Goal: Information Seeking & Learning: Find specific fact

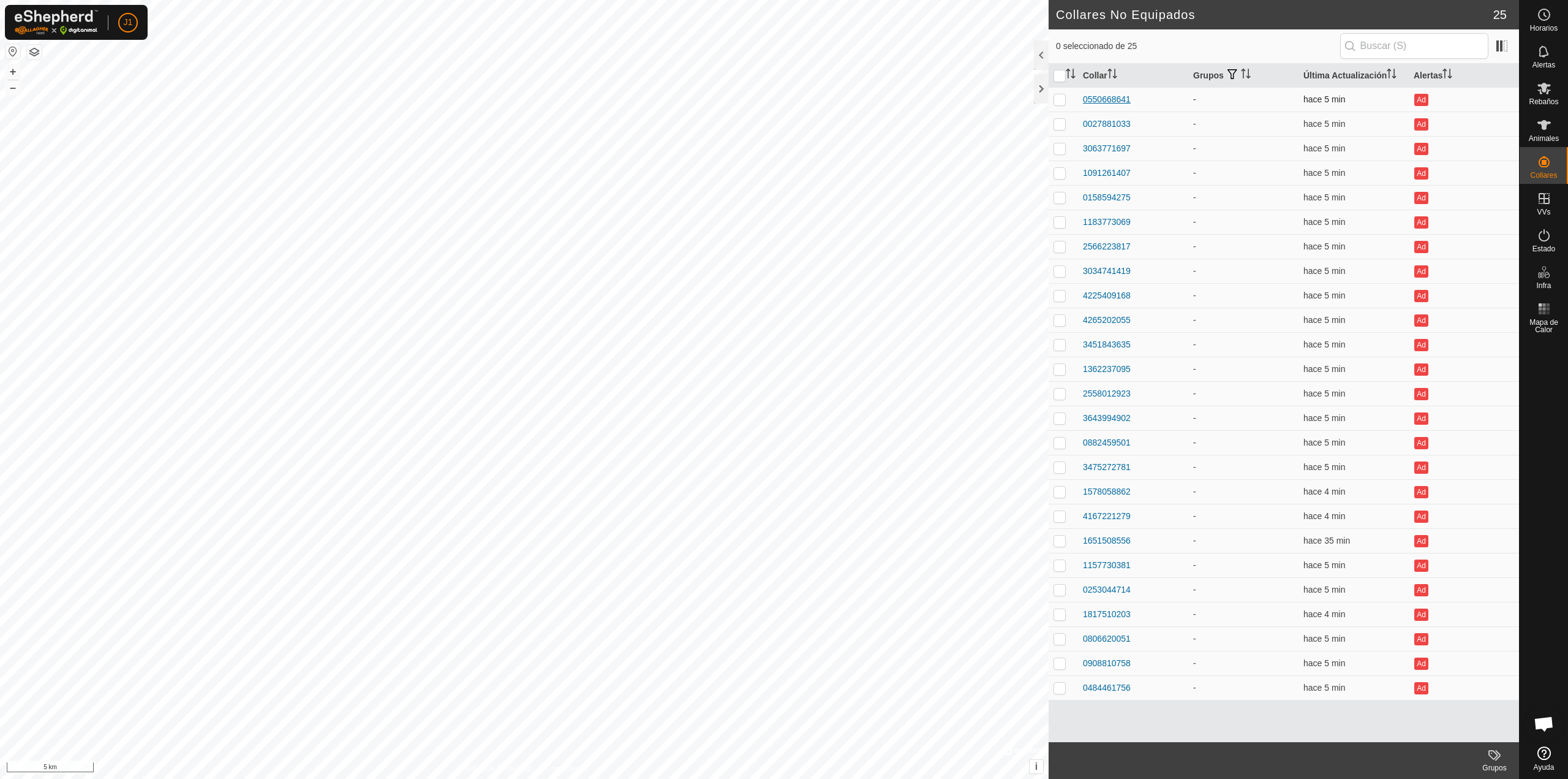
click at [1092, 94] on div "0550668641" at bounding box center [1107, 99] width 48 height 13
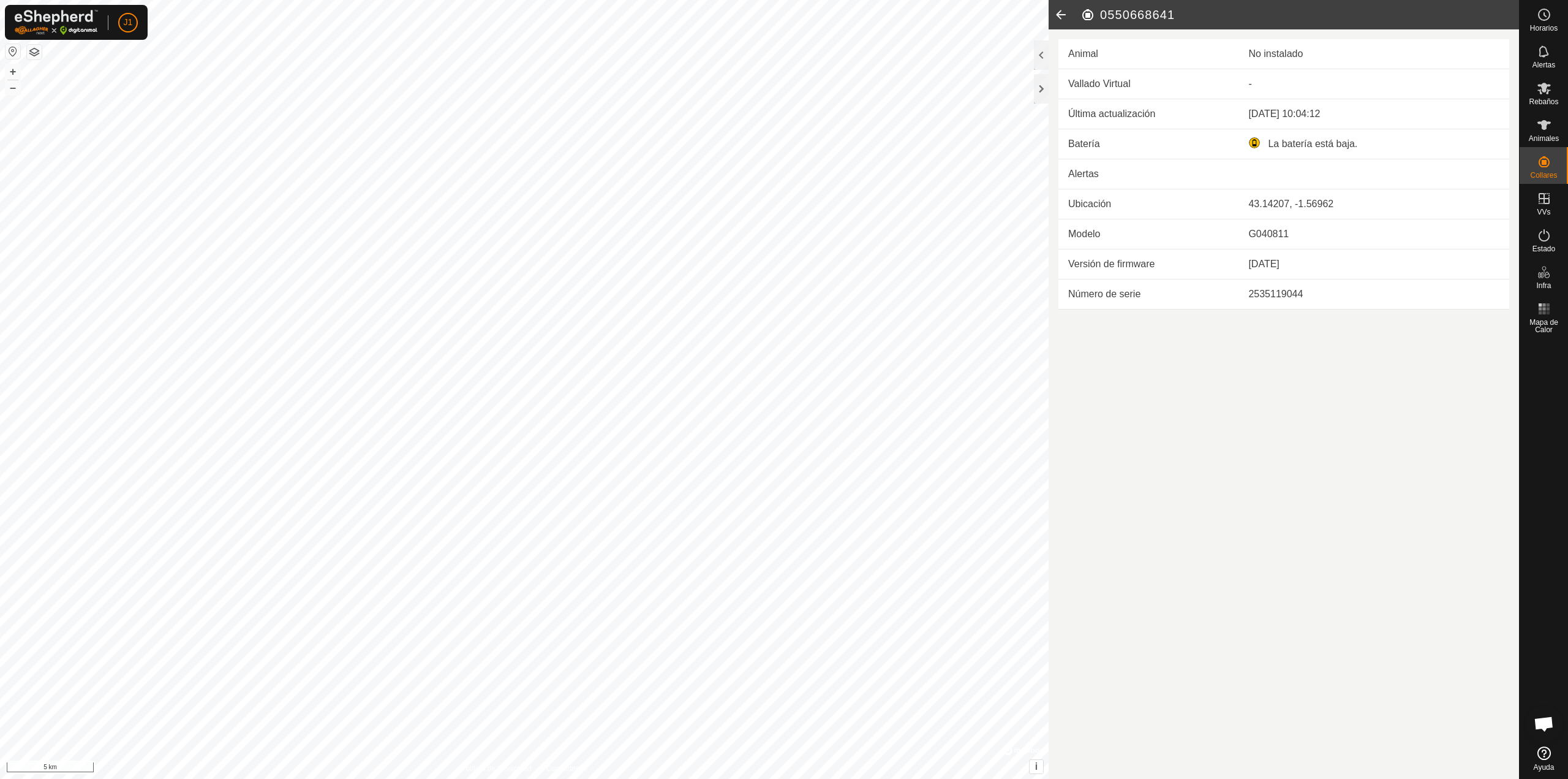
click at [1058, 16] on icon at bounding box center [1061, 15] width 25 height 29
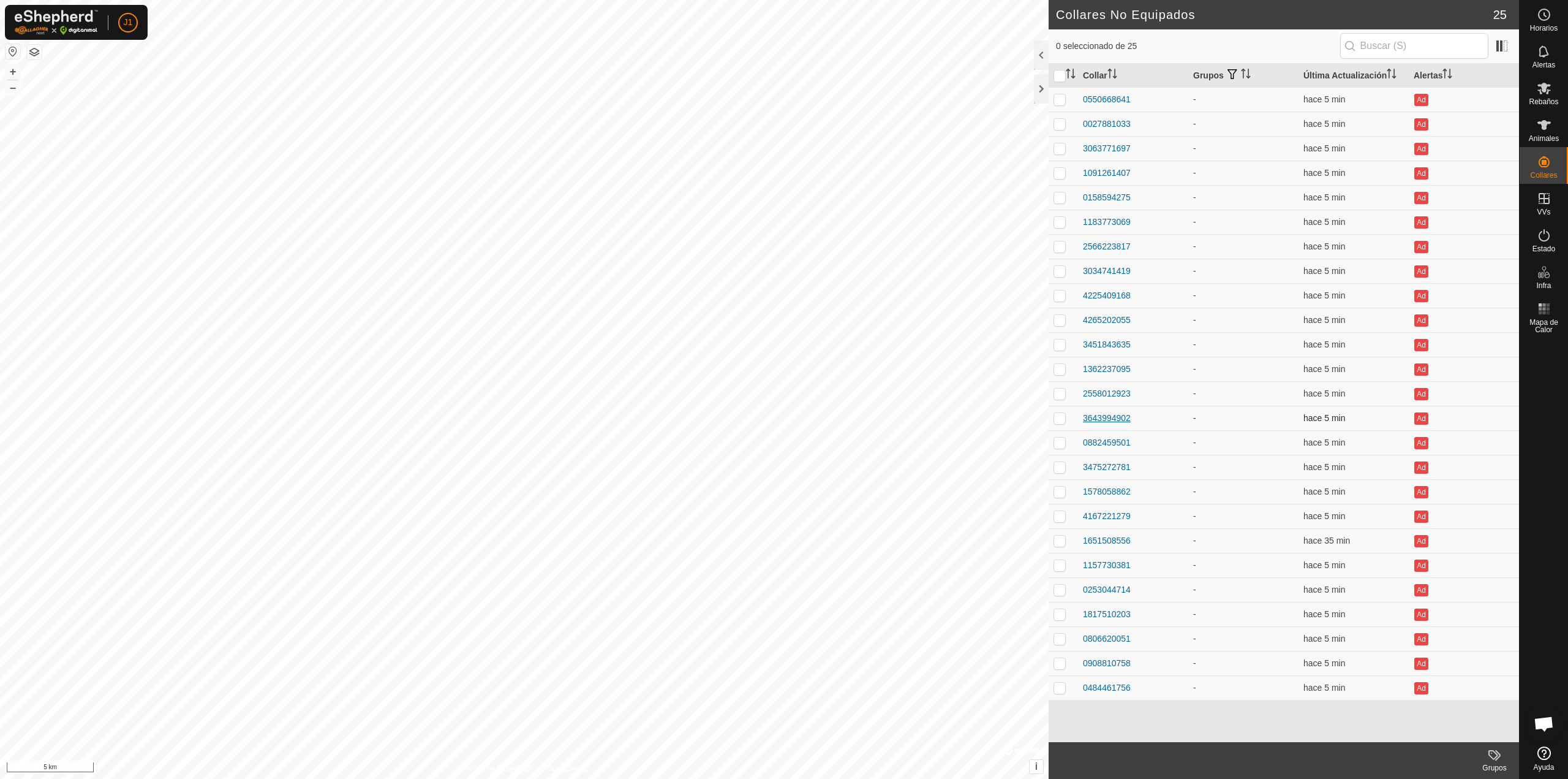
click at [1093, 422] on div "3643994902" at bounding box center [1107, 418] width 48 height 13
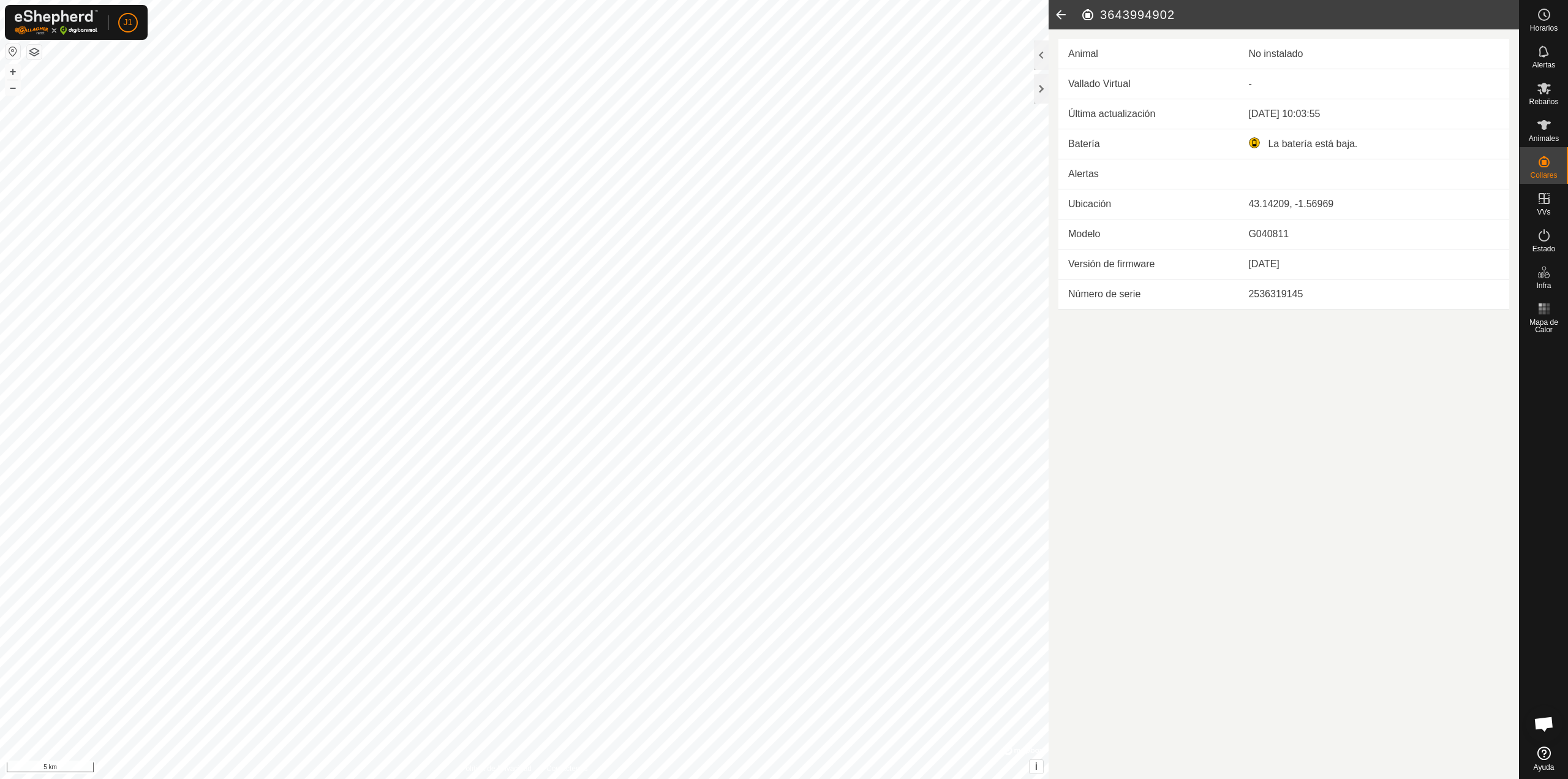
click at [1057, 23] on icon at bounding box center [1061, 15] width 25 height 29
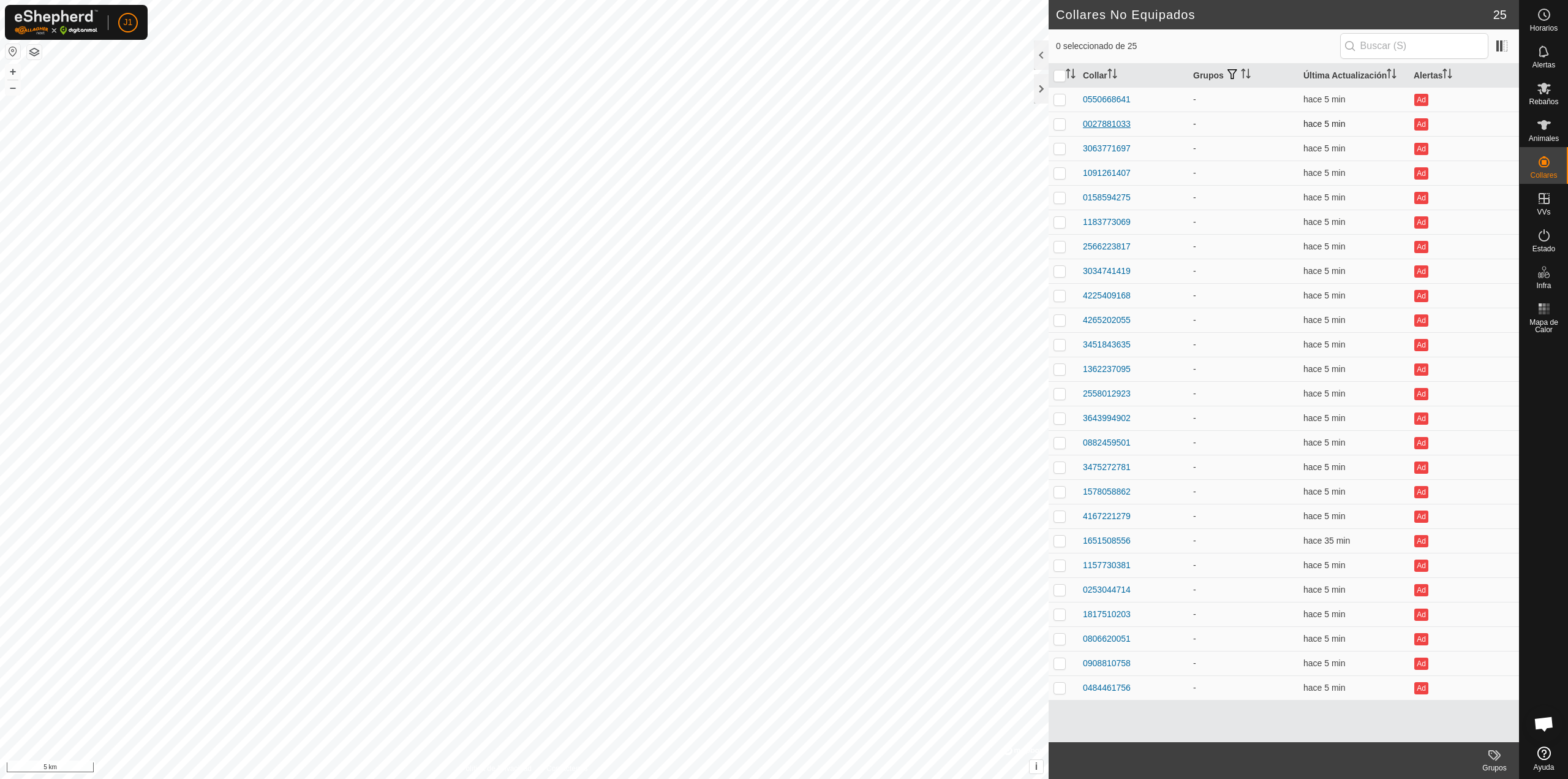
click at [1098, 125] on div "0027881033" at bounding box center [1107, 123] width 48 height 13
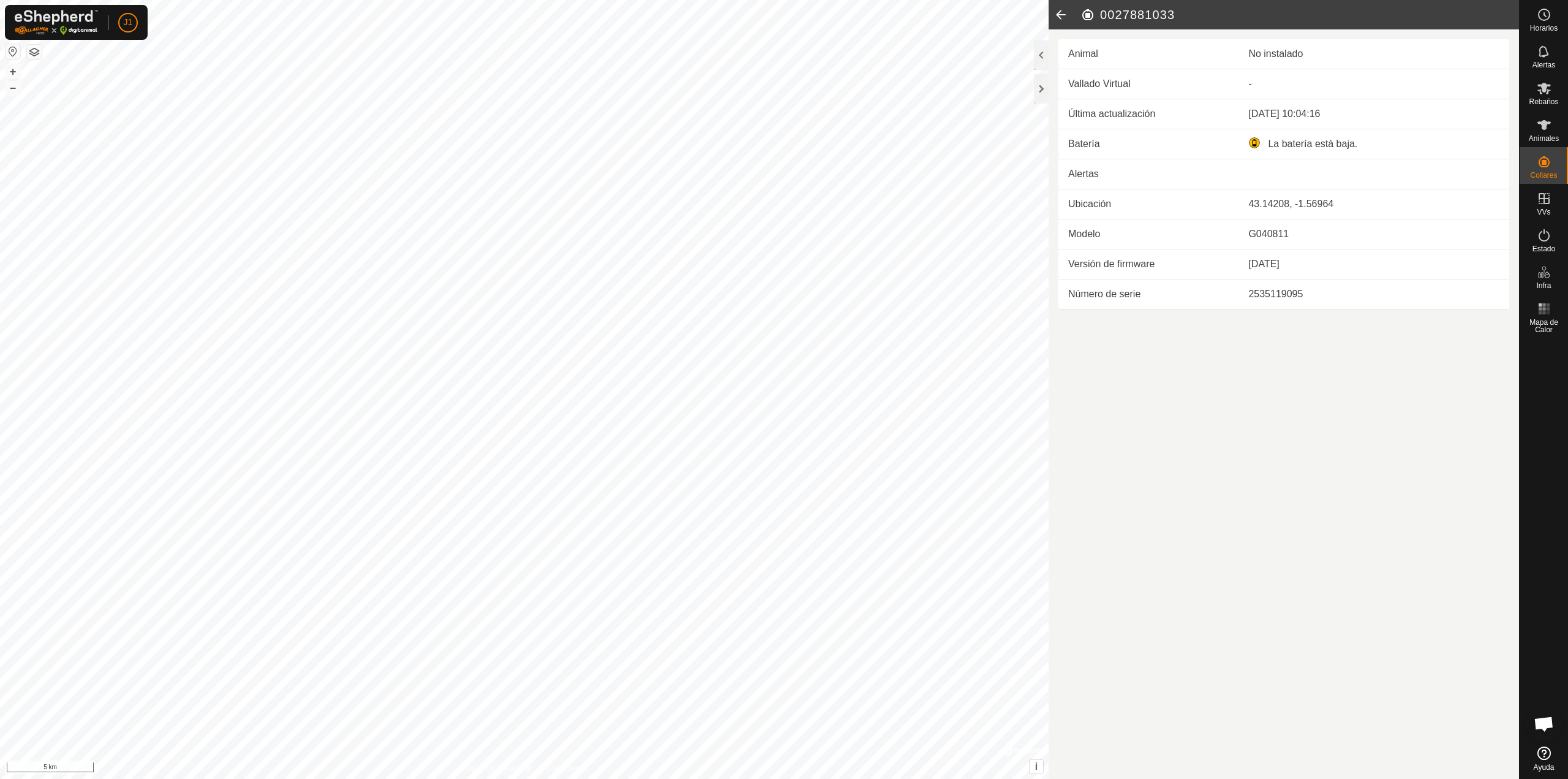
click at [1056, 14] on icon at bounding box center [1061, 15] width 25 height 29
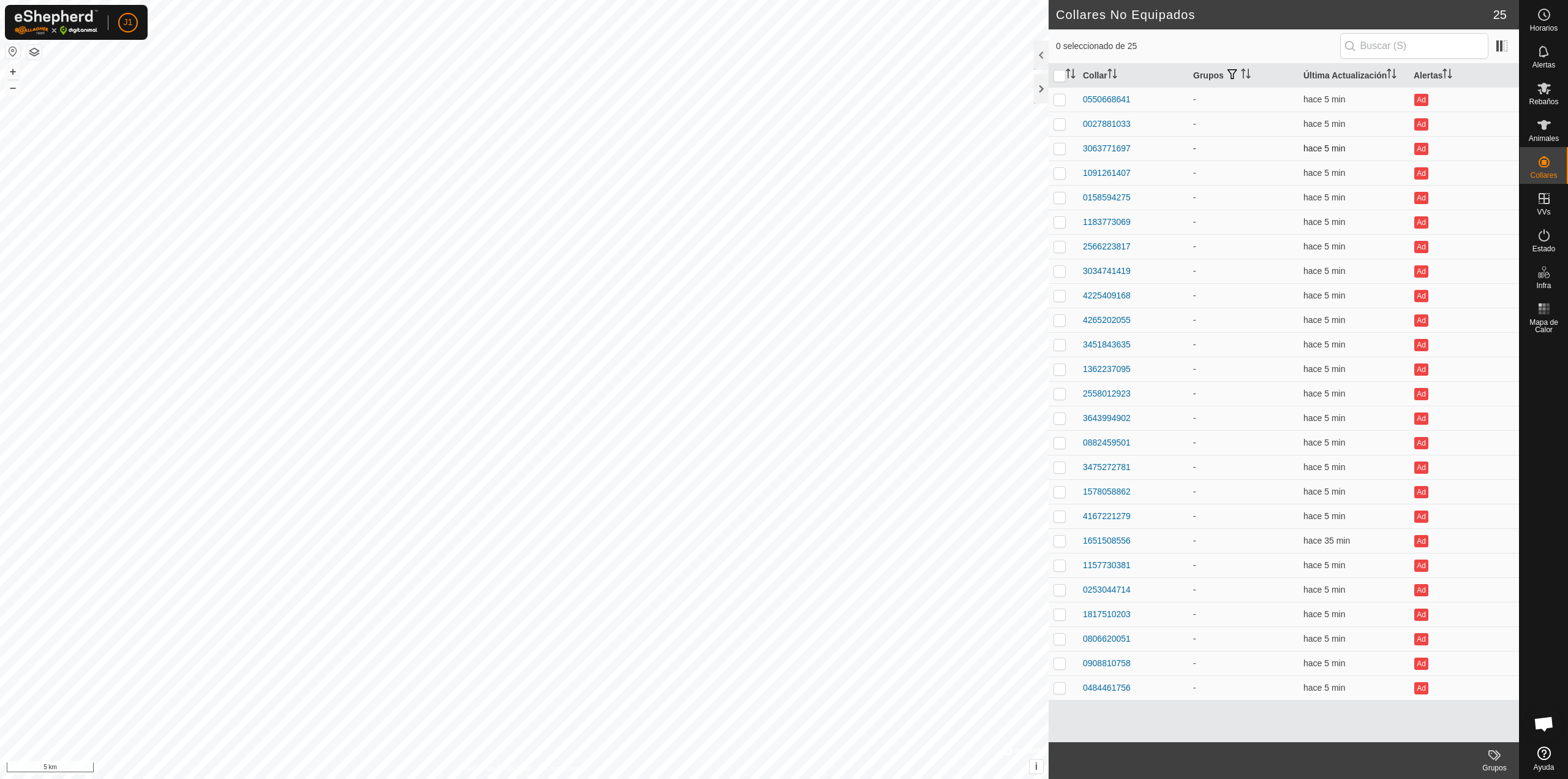
click at [1101, 157] on td "3063771697" at bounding box center [1133, 148] width 110 height 25
click at [1101, 169] on div "1091261407" at bounding box center [1107, 172] width 48 height 13
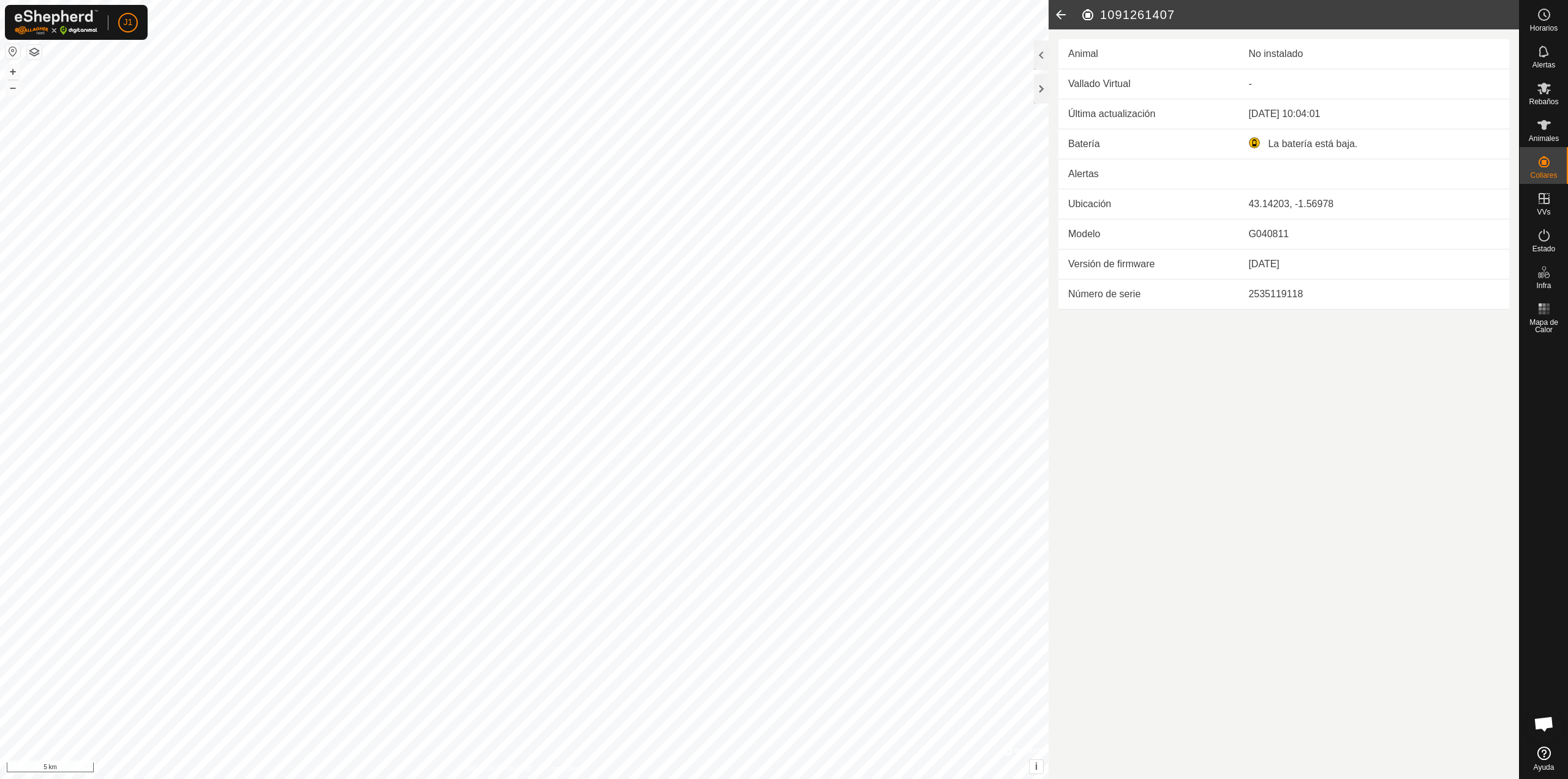
click at [1058, 11] on icon at bounding box center [1061, 15] width 25 height 29
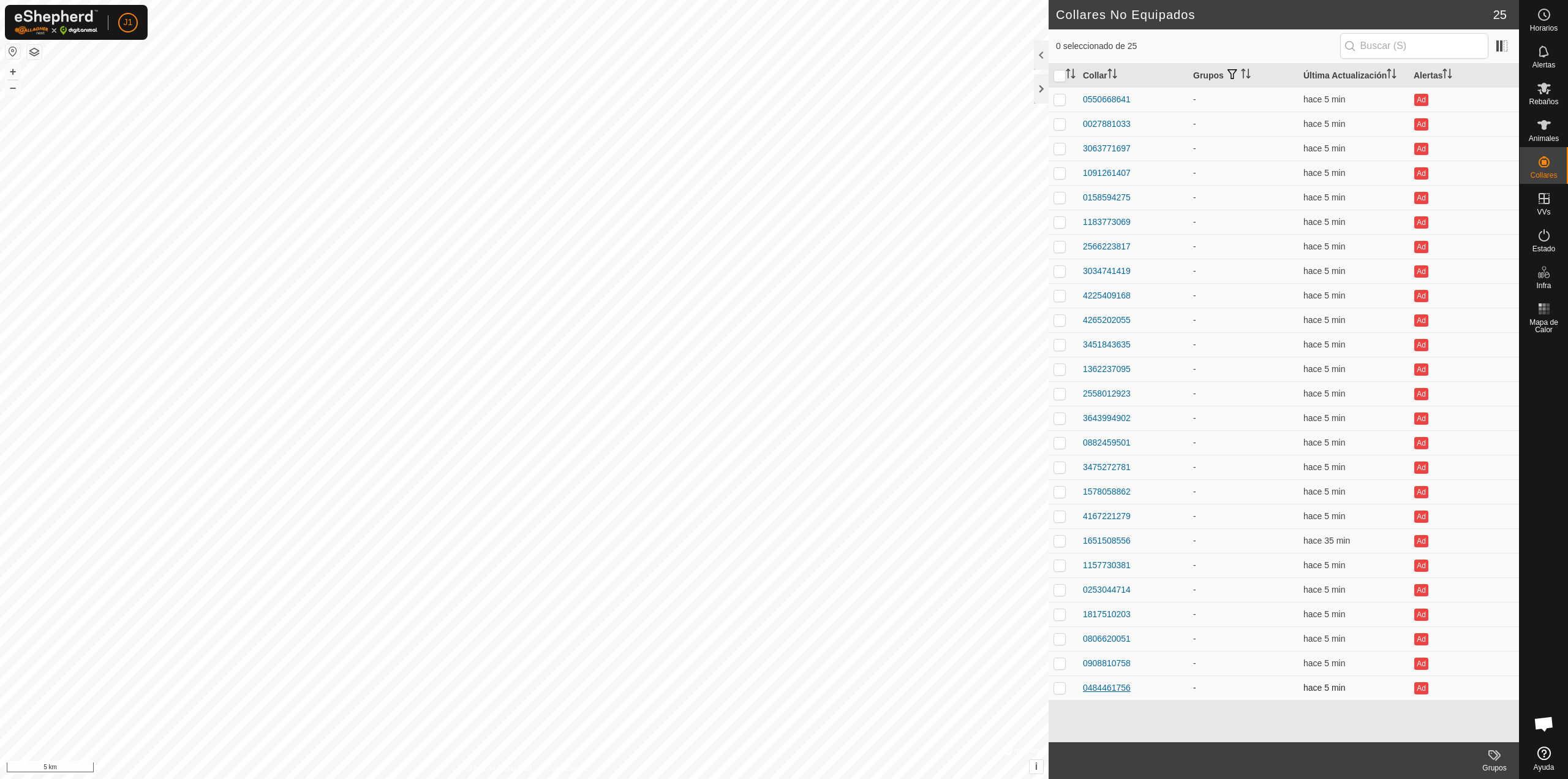
click at [1090, 688] on div "0484461756" at bounding box center [1107, 688] width 48 height 13
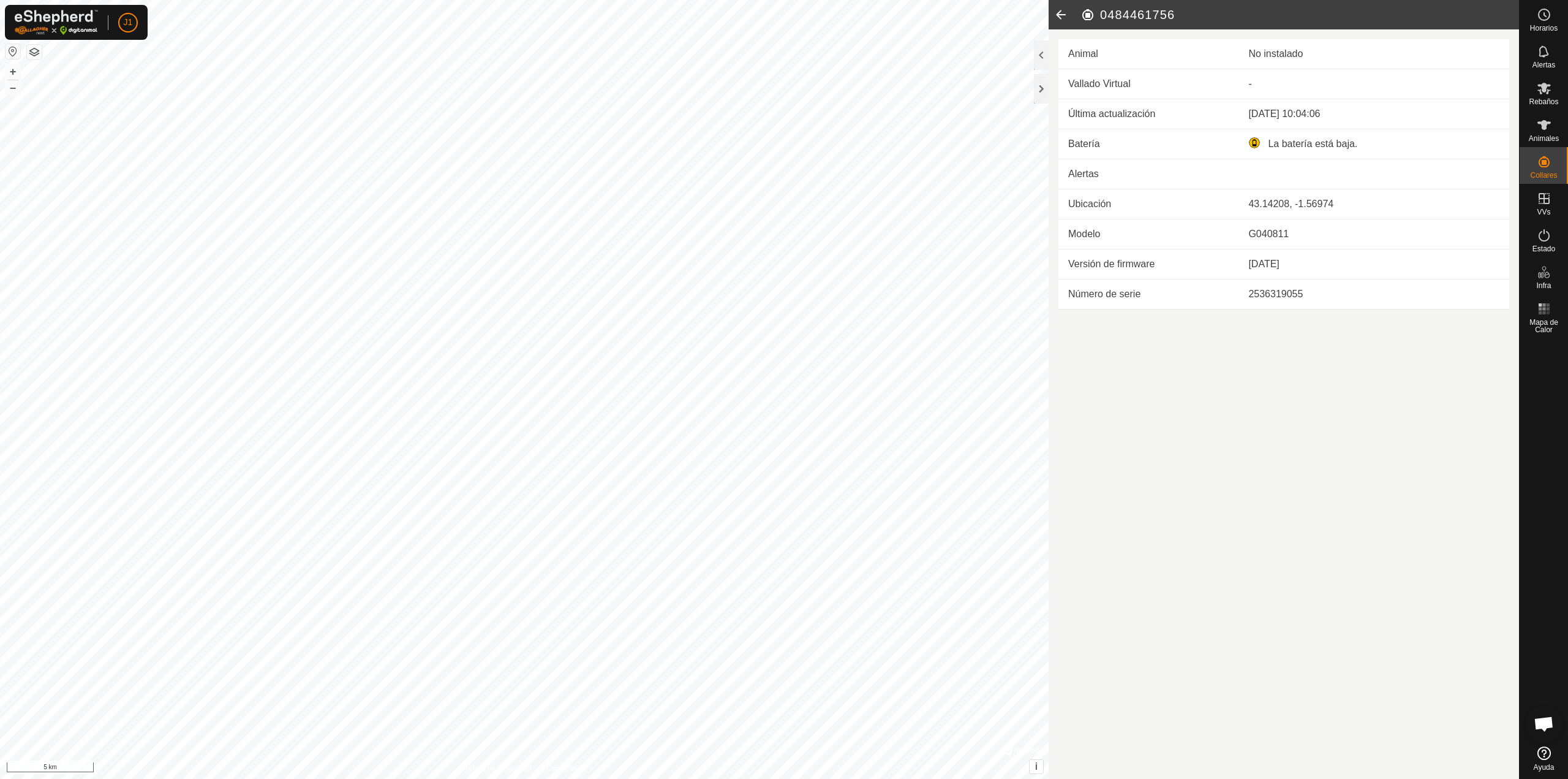
click at [1061, 5] on icon at bounding box center [1061, 15] width 25 height 29
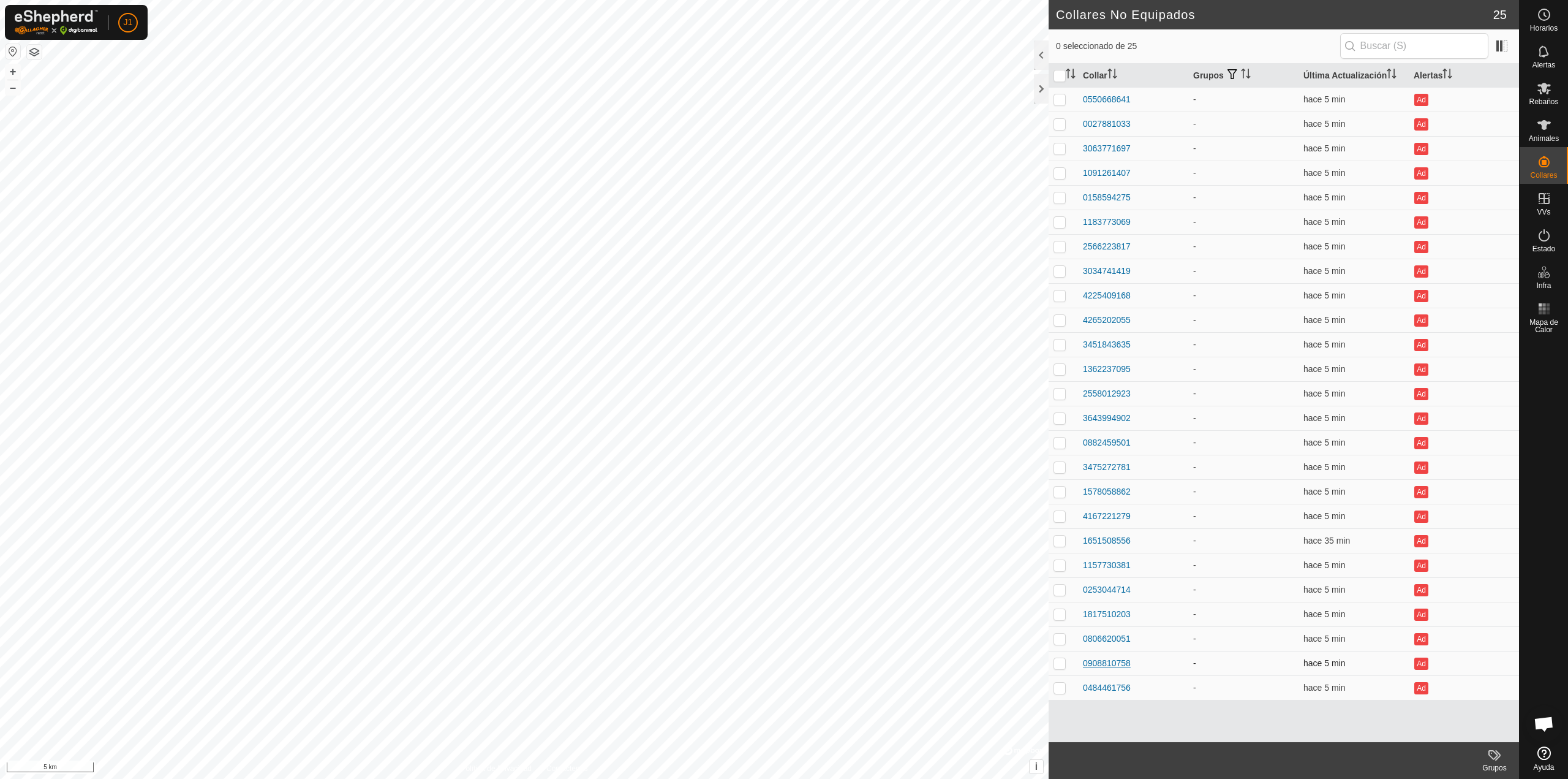
click at [1119, 664] on div "0908810758" at bounding box center [1107, 663] width 48 height 13
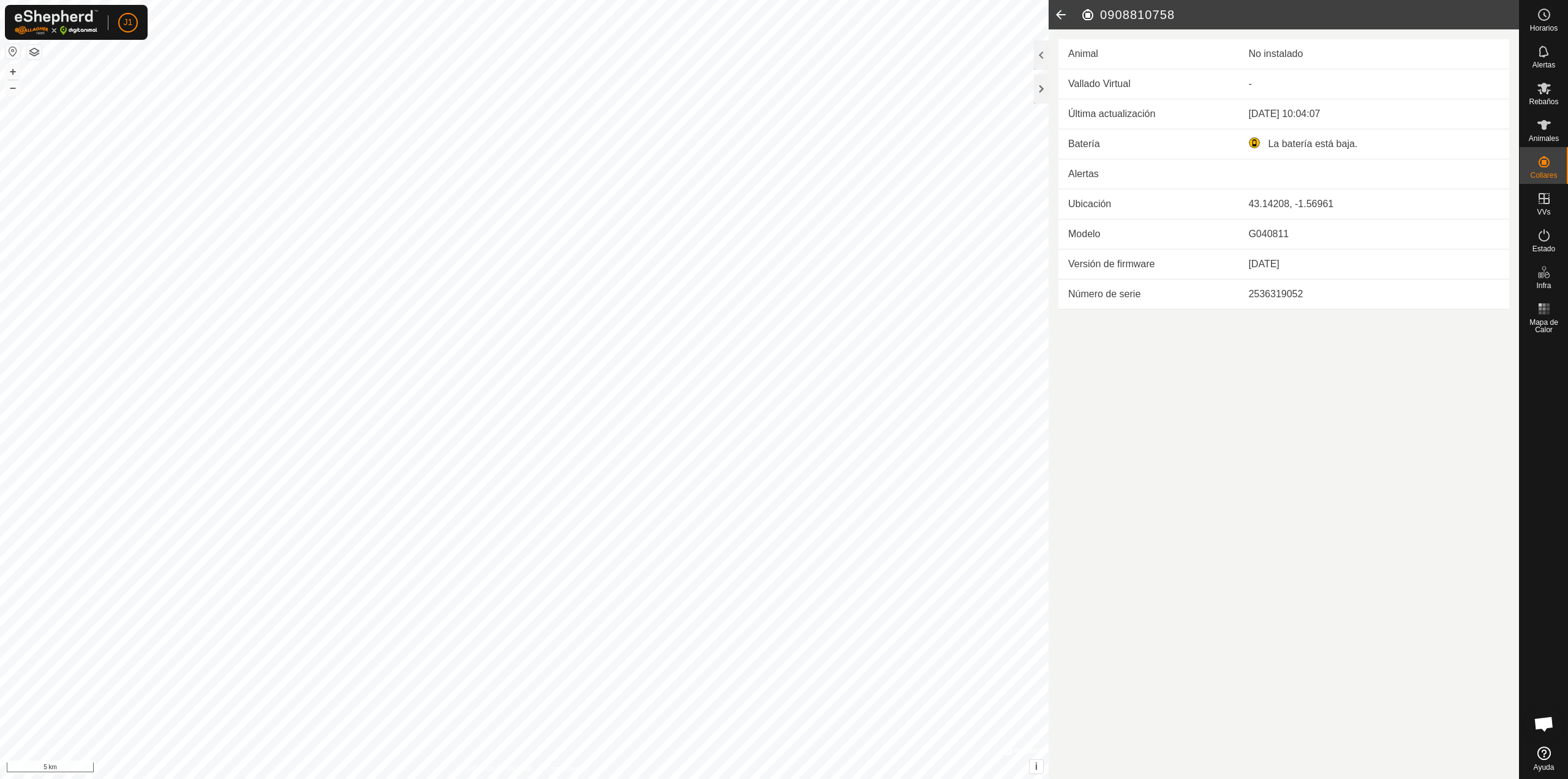
click at [1065, 11] on icon at bounding box center [1061, 15] width 25 height 29
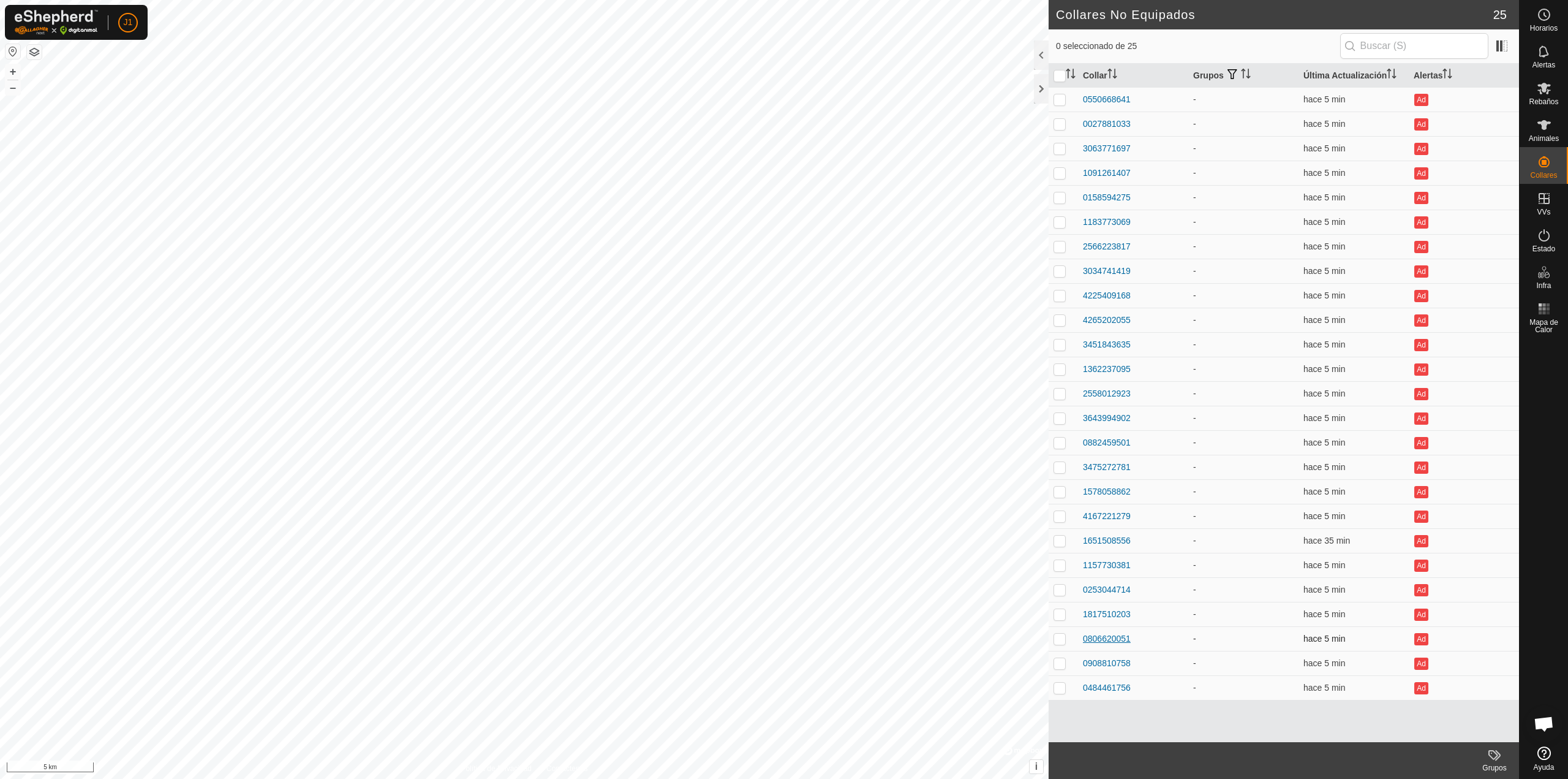
click at [1107, 635] on div "0806620051" at bounding box center [1107, 638] width 48 height 13
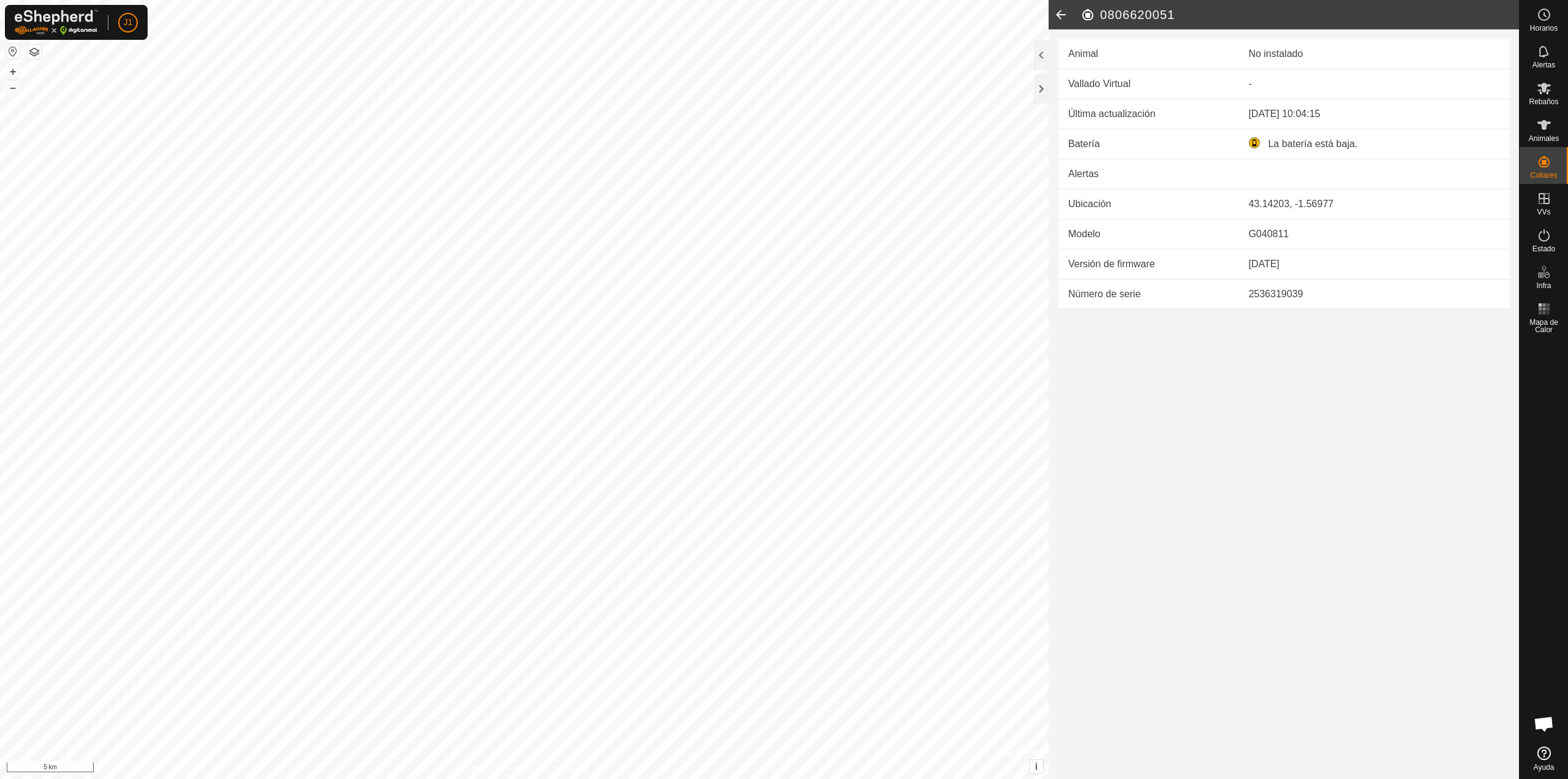
click at [1058, 16] on icon at bounding box center [1061, 15] width 25 height 29
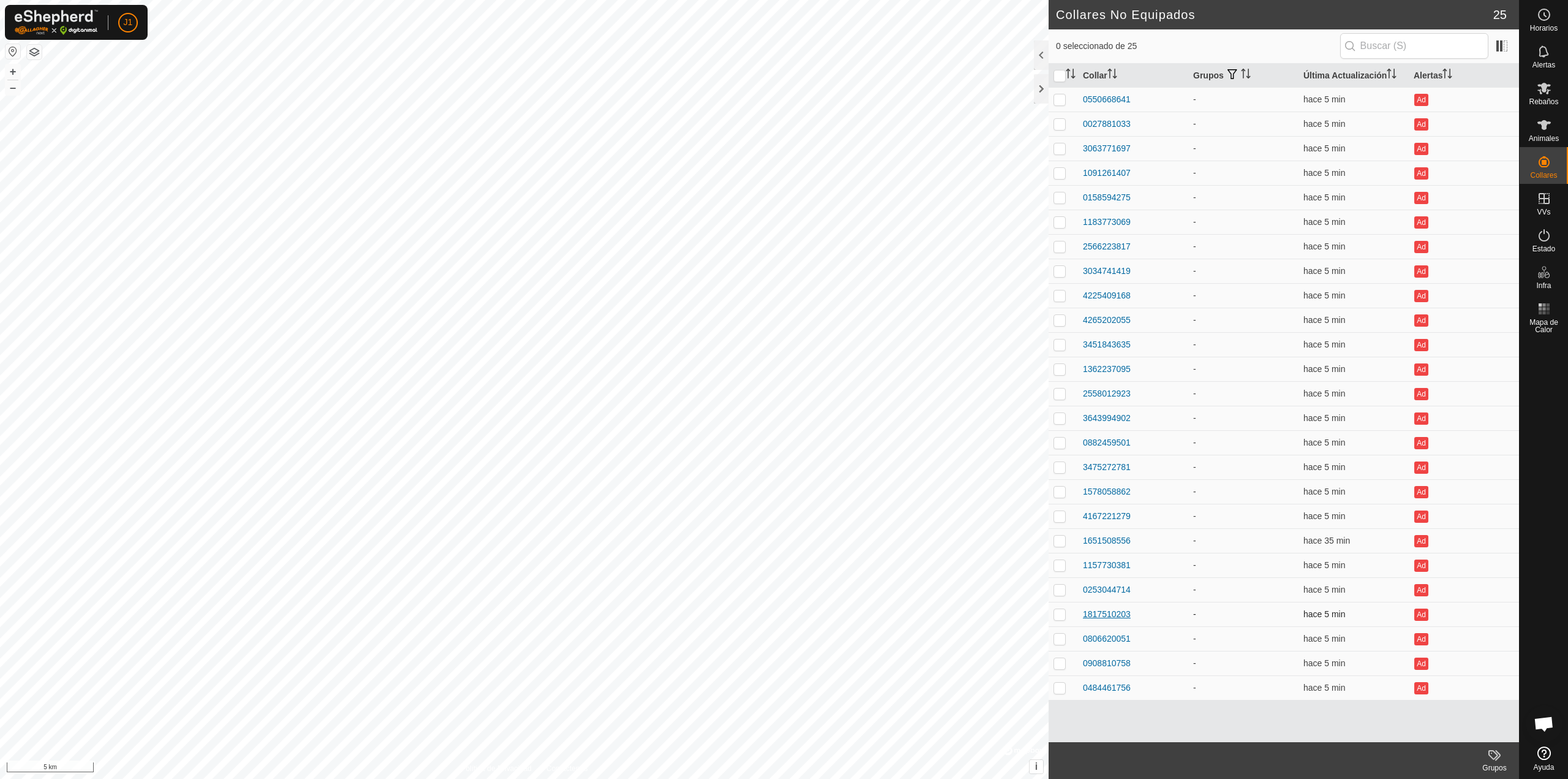
click at [1120, 608] on div "1817510203" at bounding box center [1107, 614] width 48 height 13
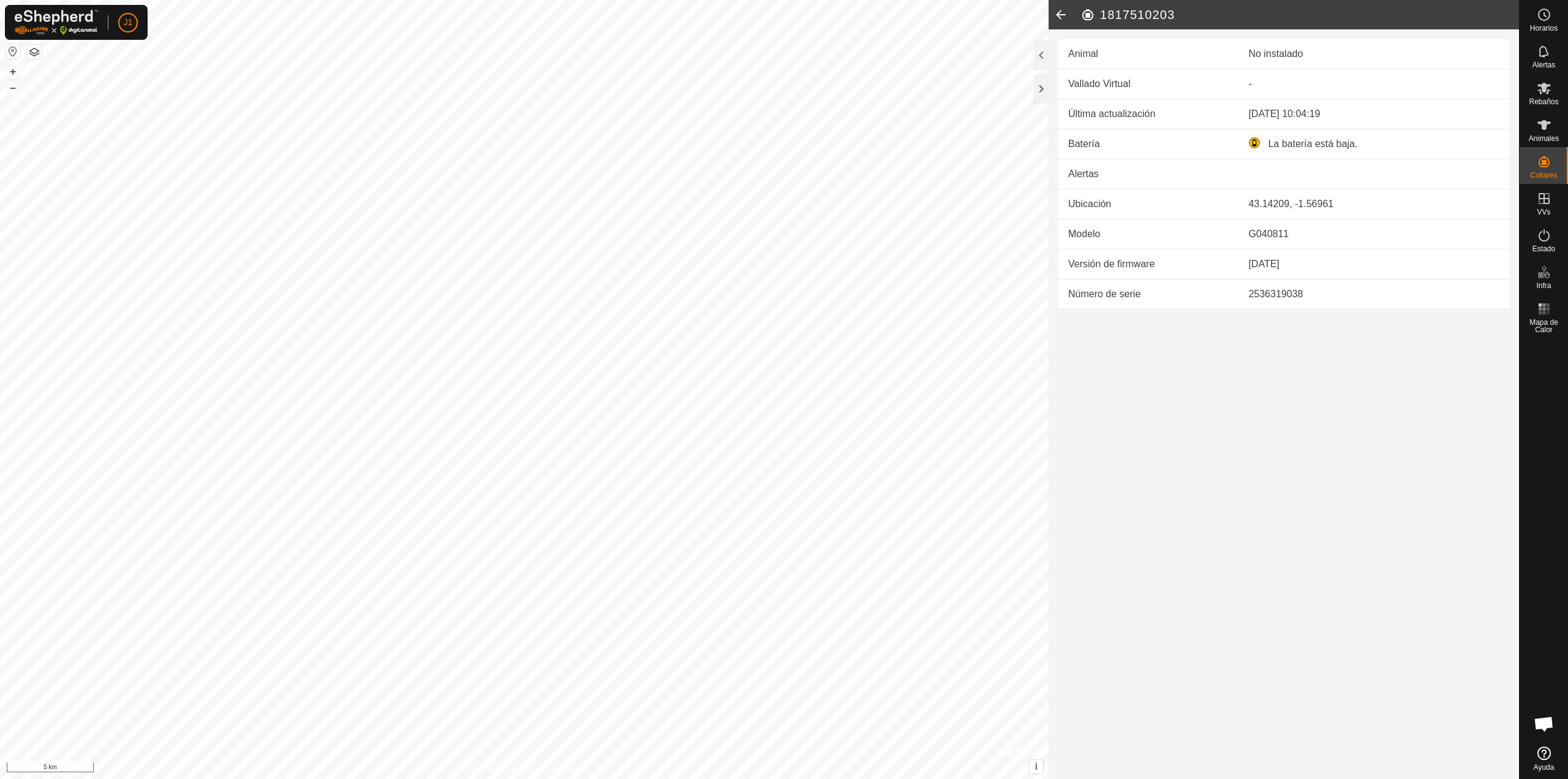
click at [1057, 11] on icon at bounding box center [1061, 15] width 25 height 29
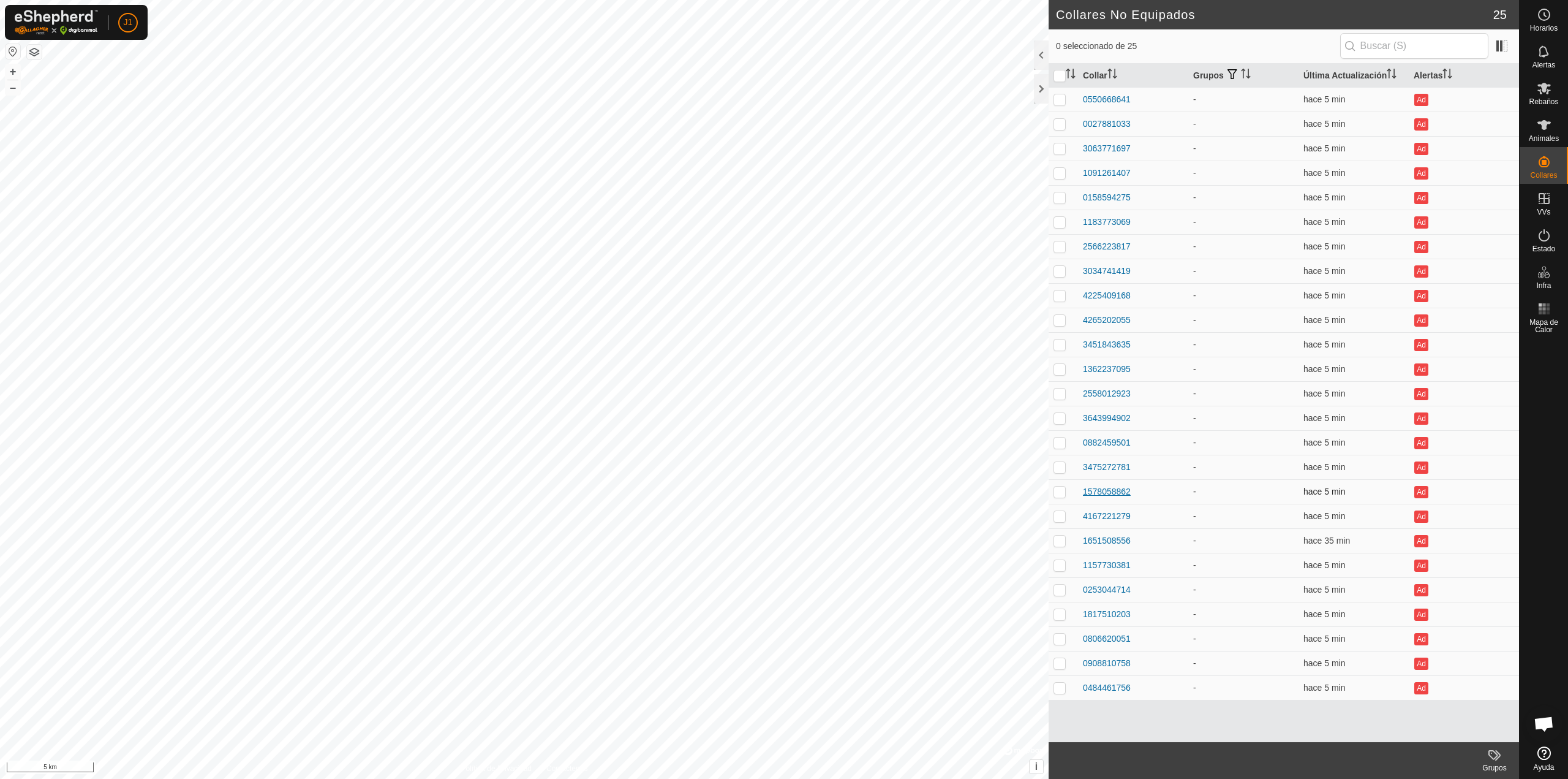
click at [1111, 493] on div "1578058862" at bounding box center [1107, 491] width 48 height 13
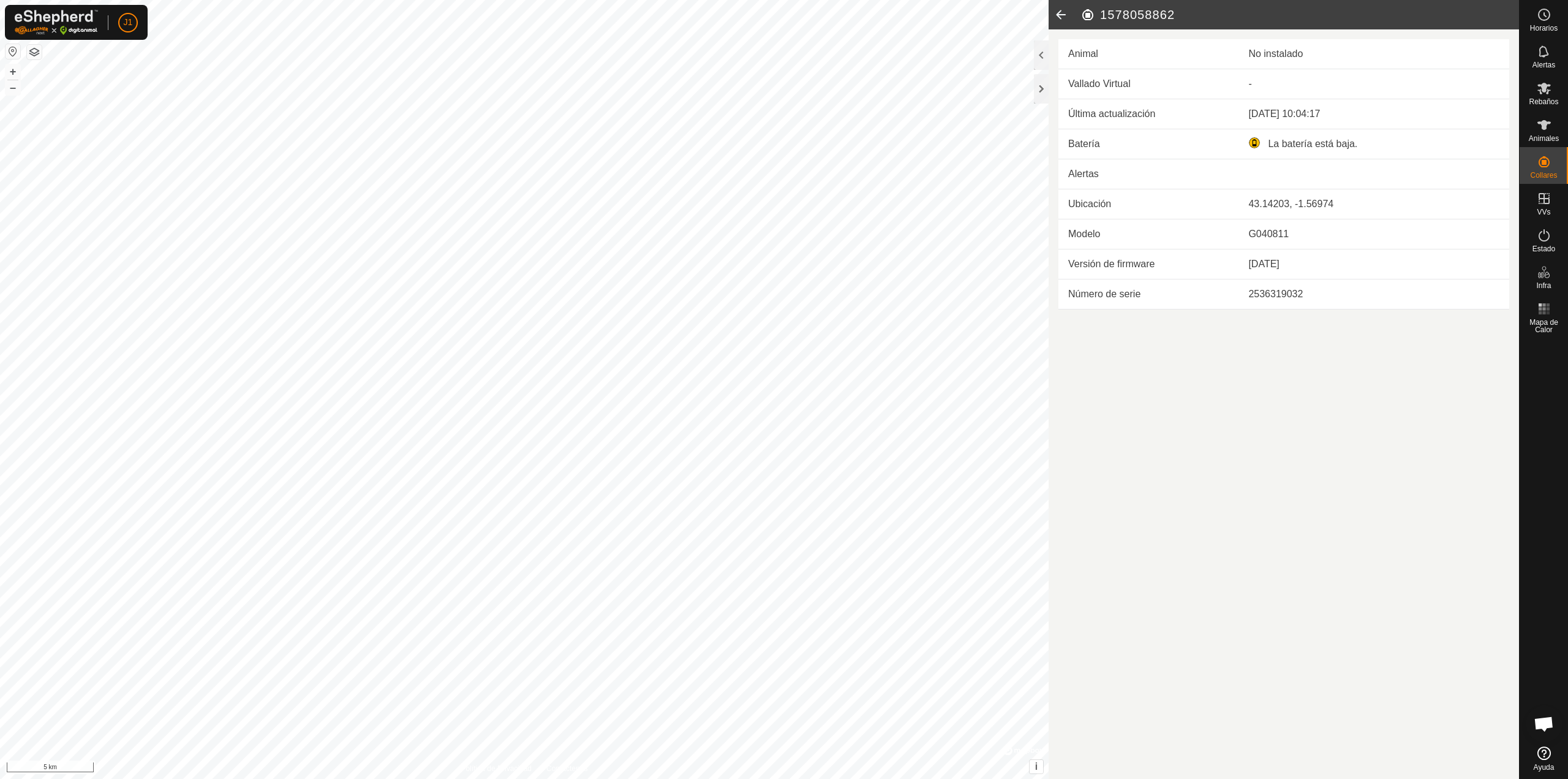
click at [1058, 14] on icon at bounding box center [1061, 15] width 25 height 29
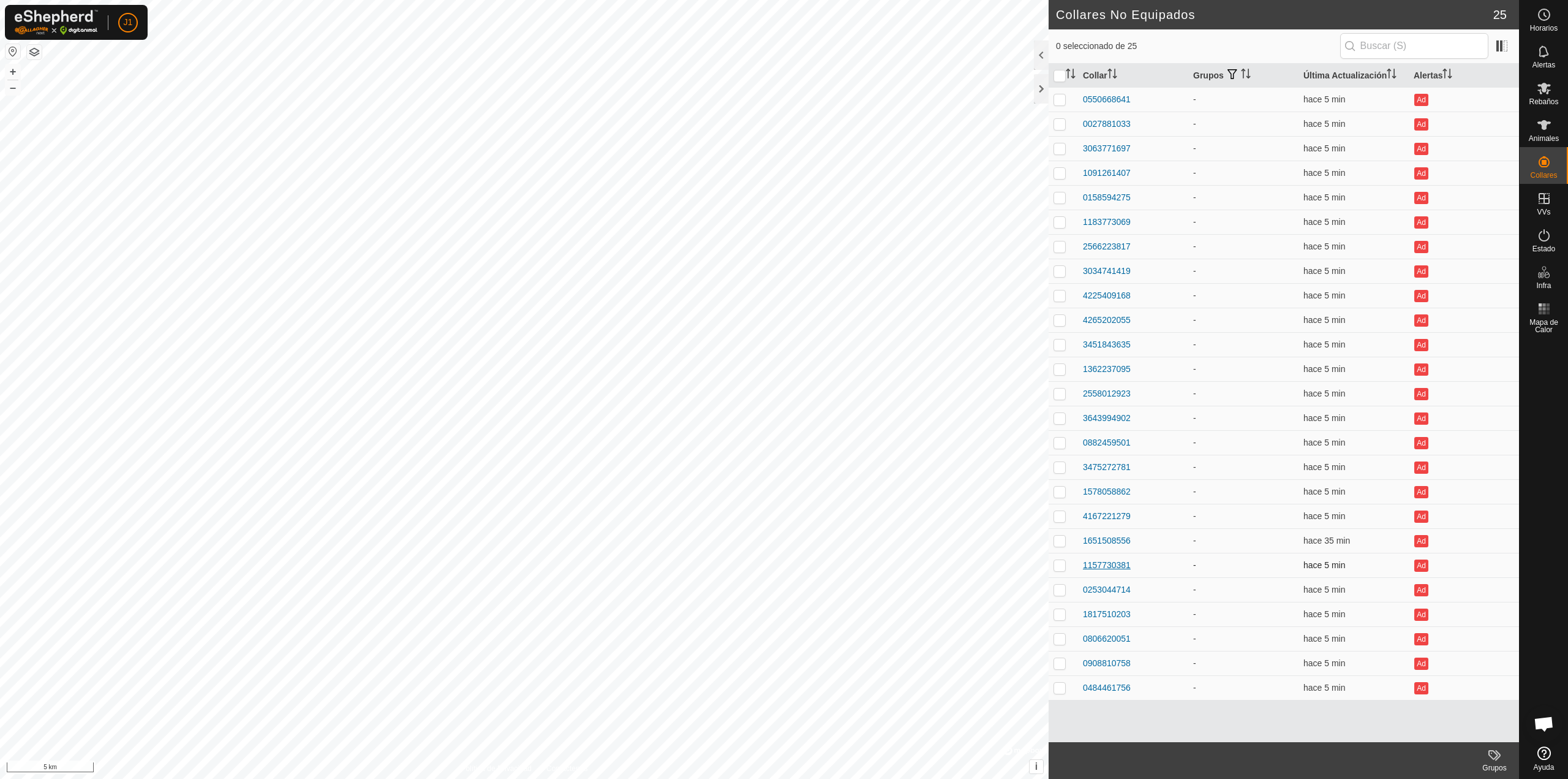
click at [1095, 569] on div "1157730381" at bounding box center [1107, 565] width 48 height 13
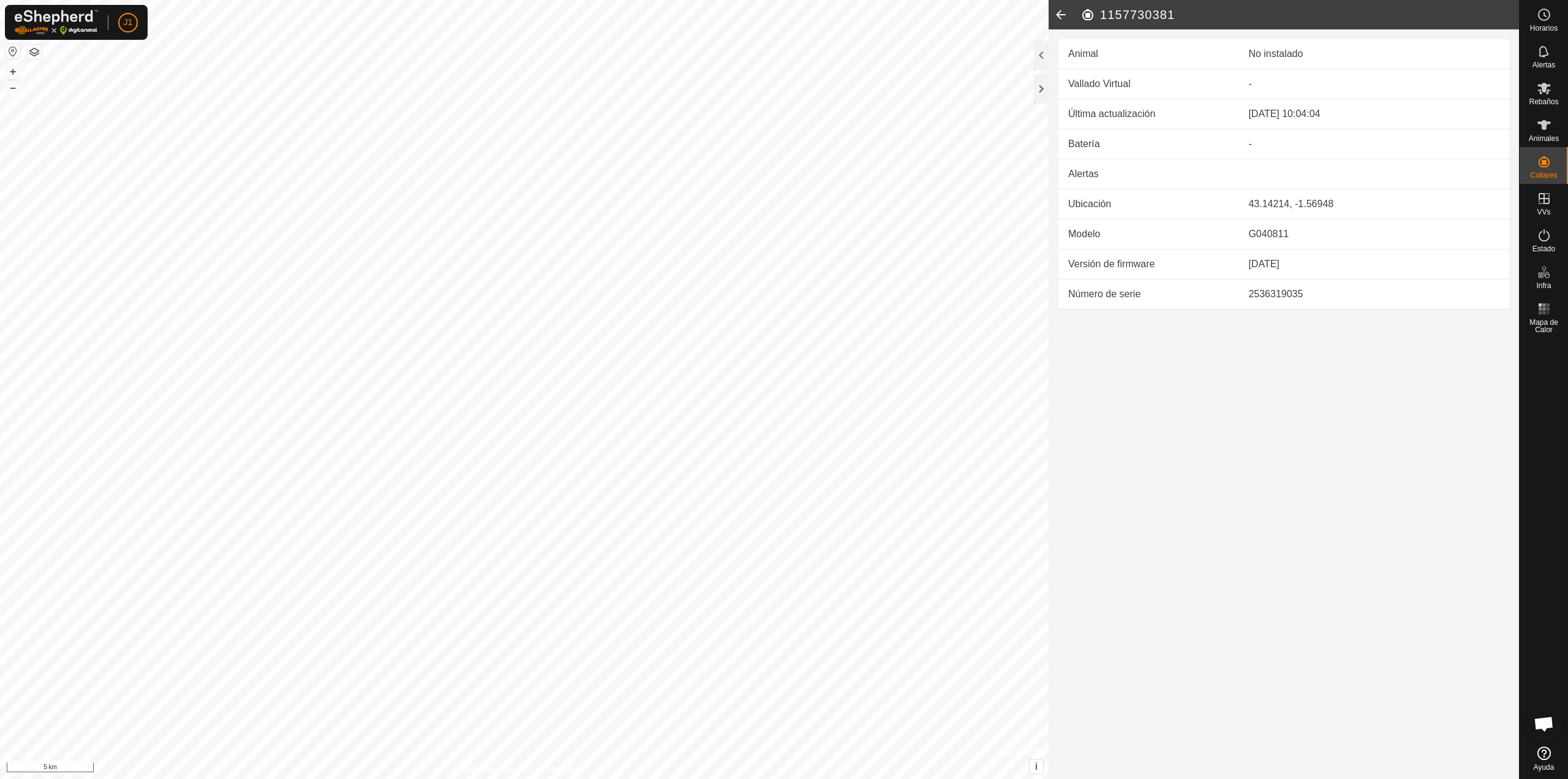
click at [1117, 14] on h2 "1157730381" at bounding box center [1300, 15] width 439 height 15
copy h2 "1157730381"
click at [1060, 11] on icon at bounding box center [1061, 15] width 25 height 29
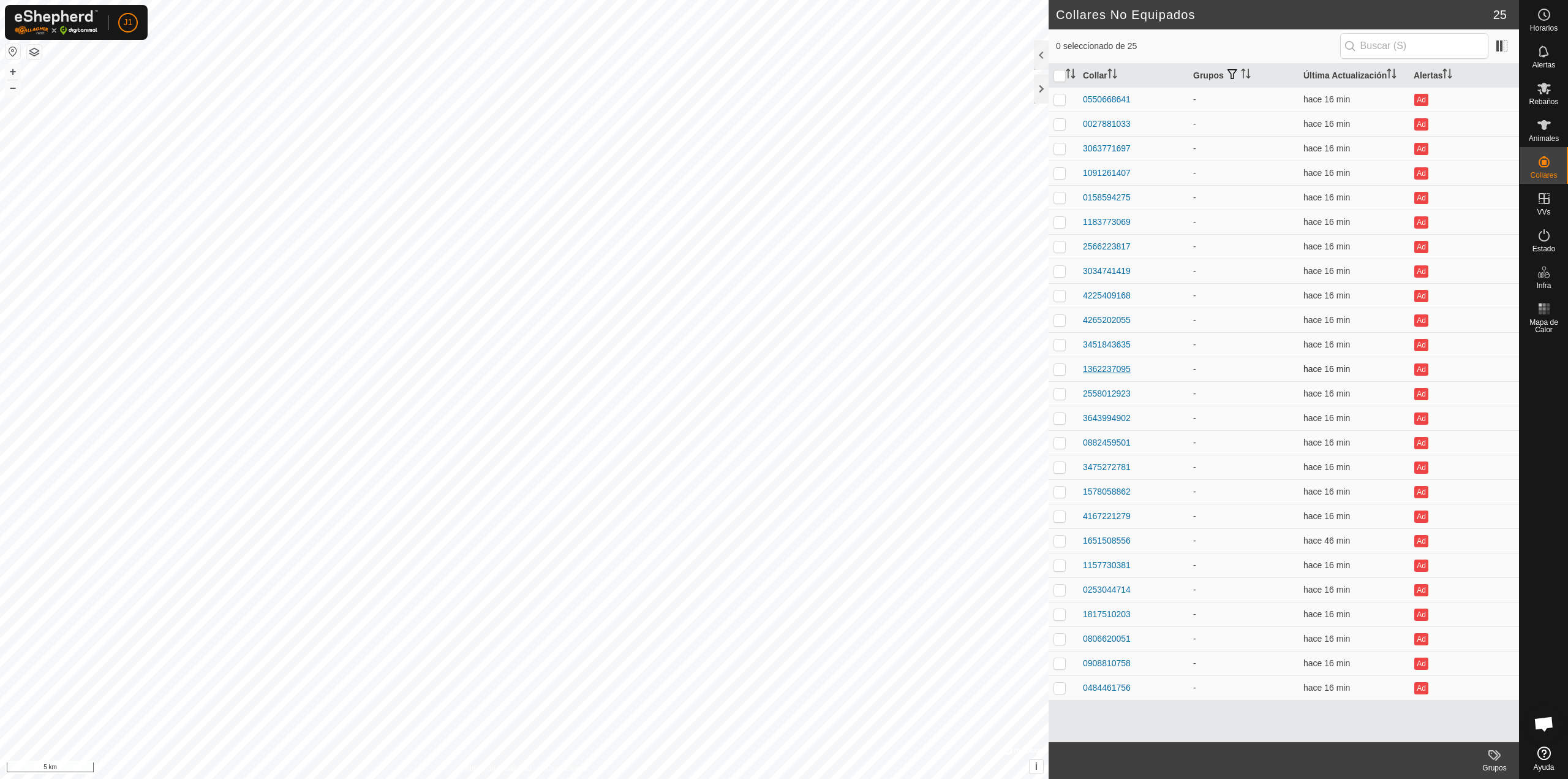
click at [1118, 364] on div "1362237095" at bounding box center [1107, 369] width 48 height 13
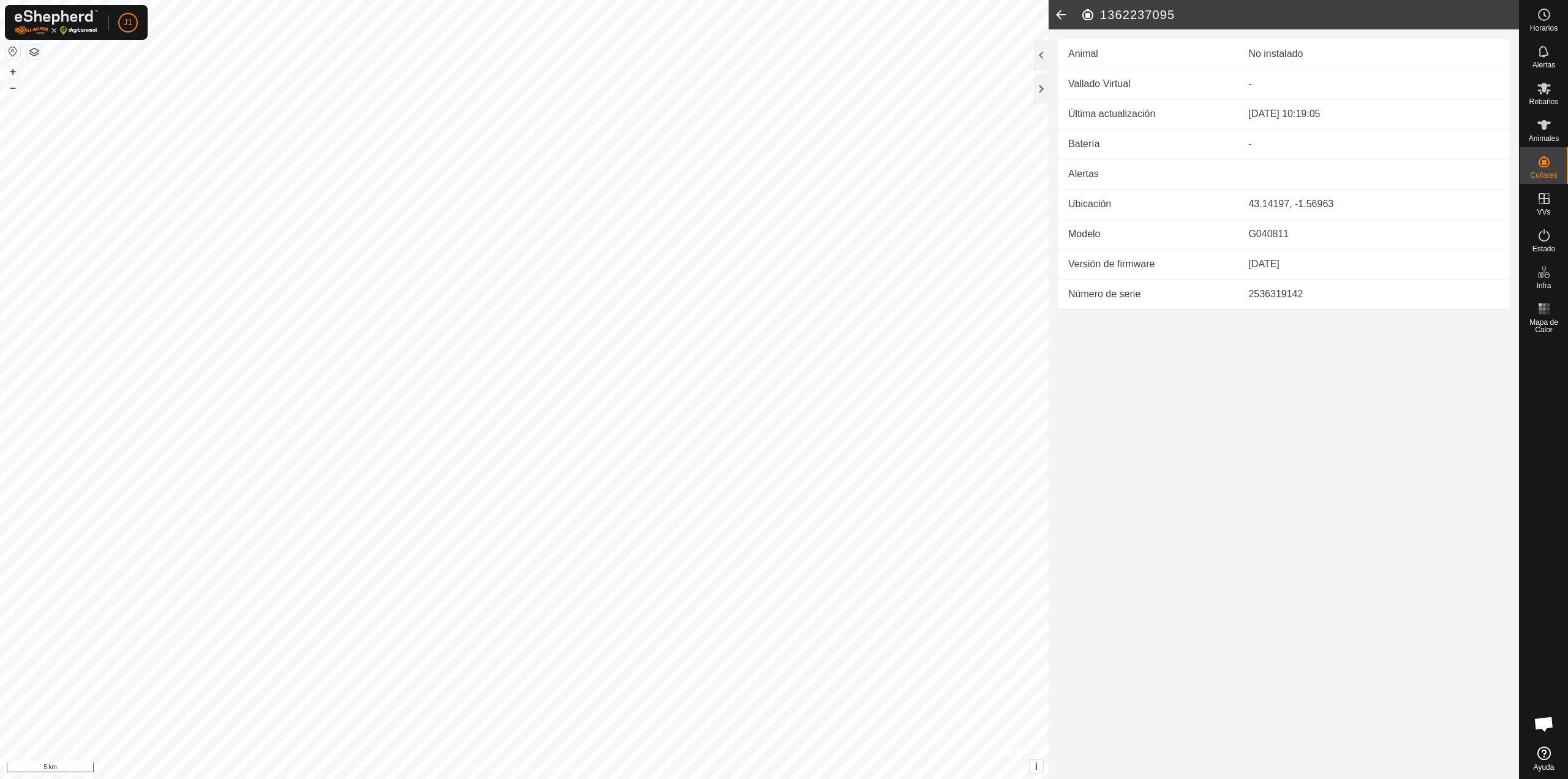
click at [1123, 13] on h2 "1362237095" at bounding box center [1300, 15] width 439 height 15
copy h2 "1362237095"
click at [1054, 11] on icon at bounding box center [1061, 15] width 25 height 29
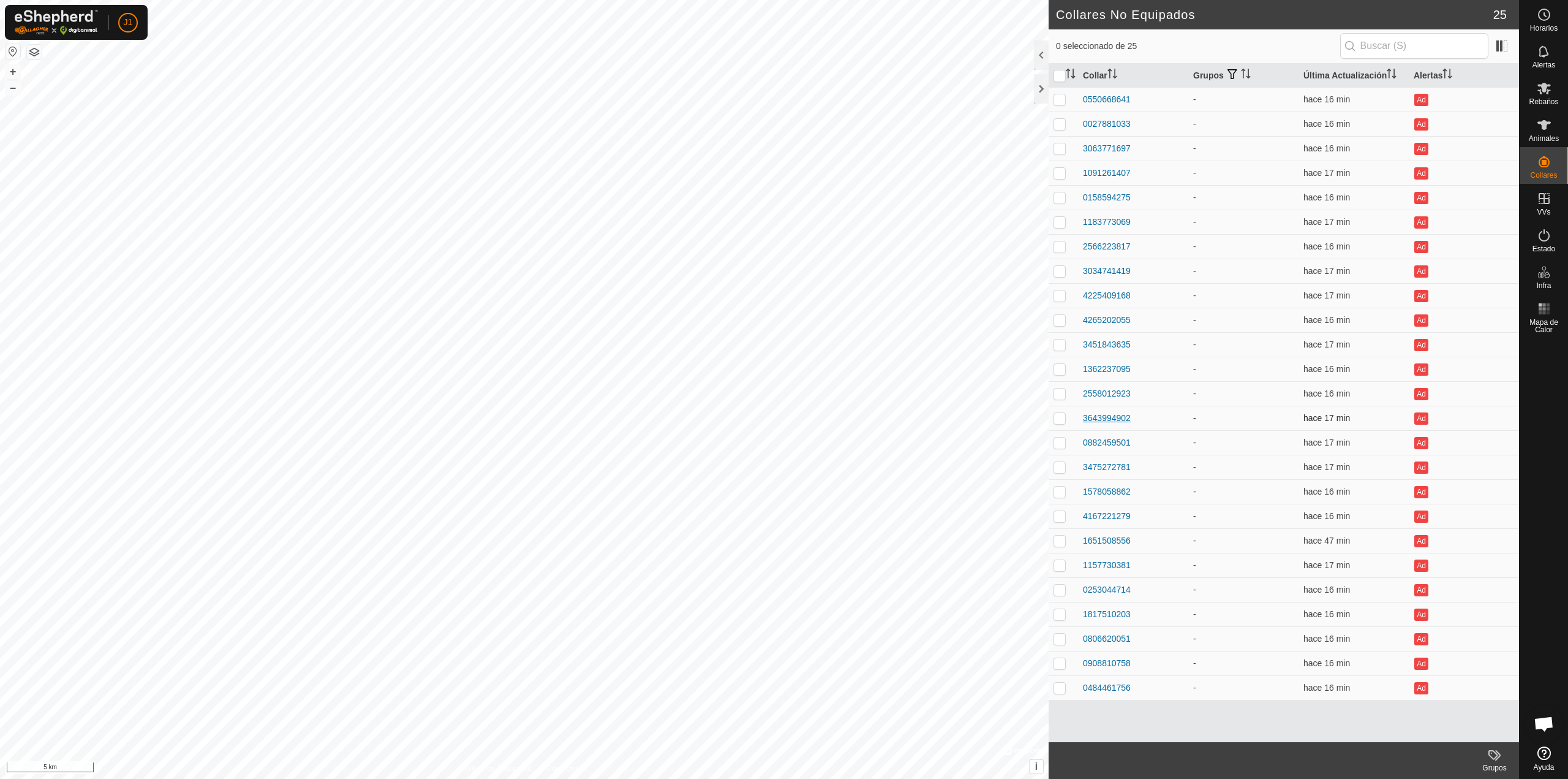
click at [1115, 424] on div "3643994902" at bounding box center [1107, 418] width 48 height 13
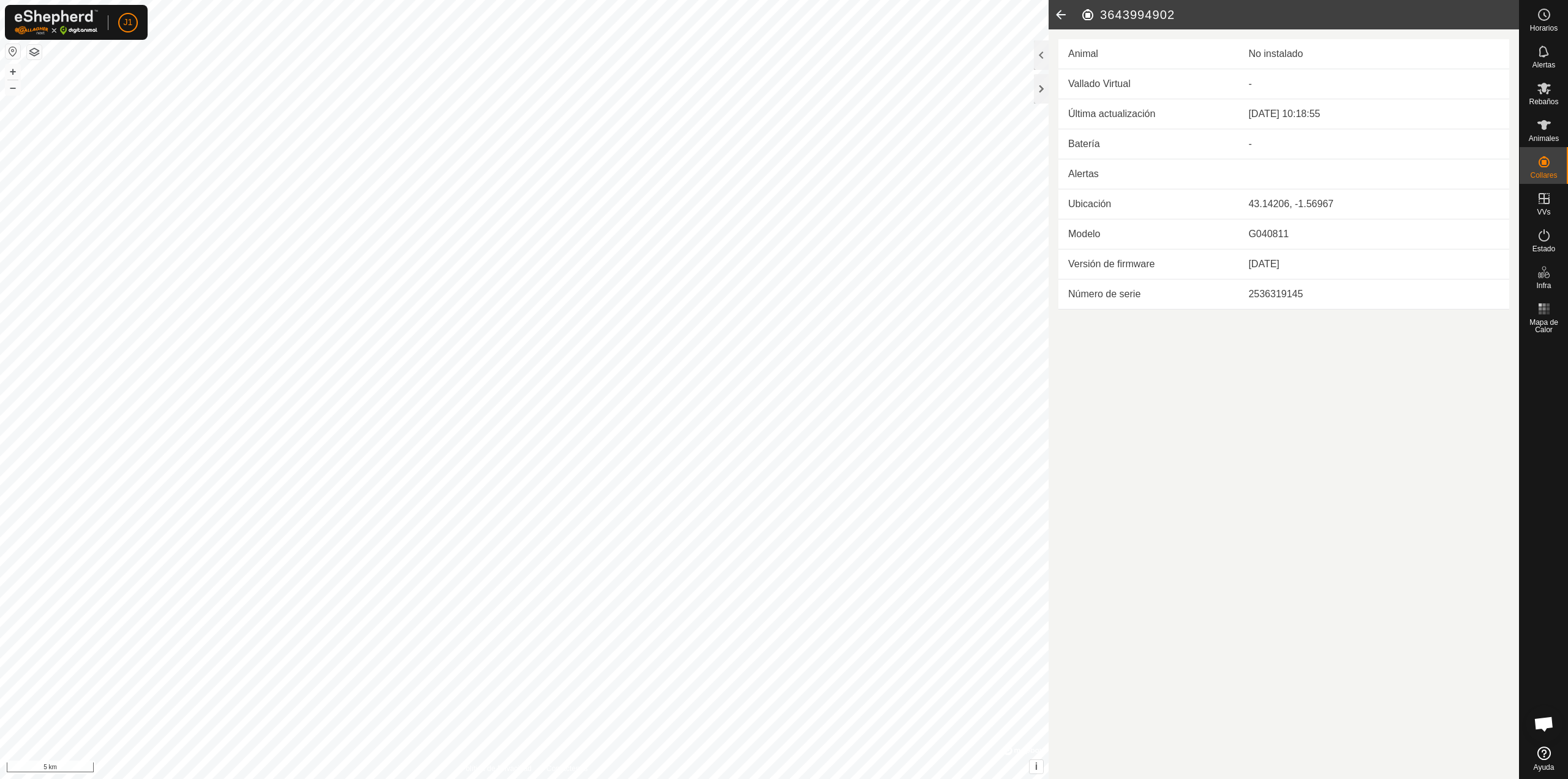
click at [1107, 5] on header "3643994902" at bounding box center [1284, 15] width 471 height 29
click at [1124, 15] on h2 "3643994902" at bounding box center [1300, 15] width 439 height 15
copy h2 "3643994902"
click at [1061, 11] on icon at bounding box center [1061, 15] width 25 height 29
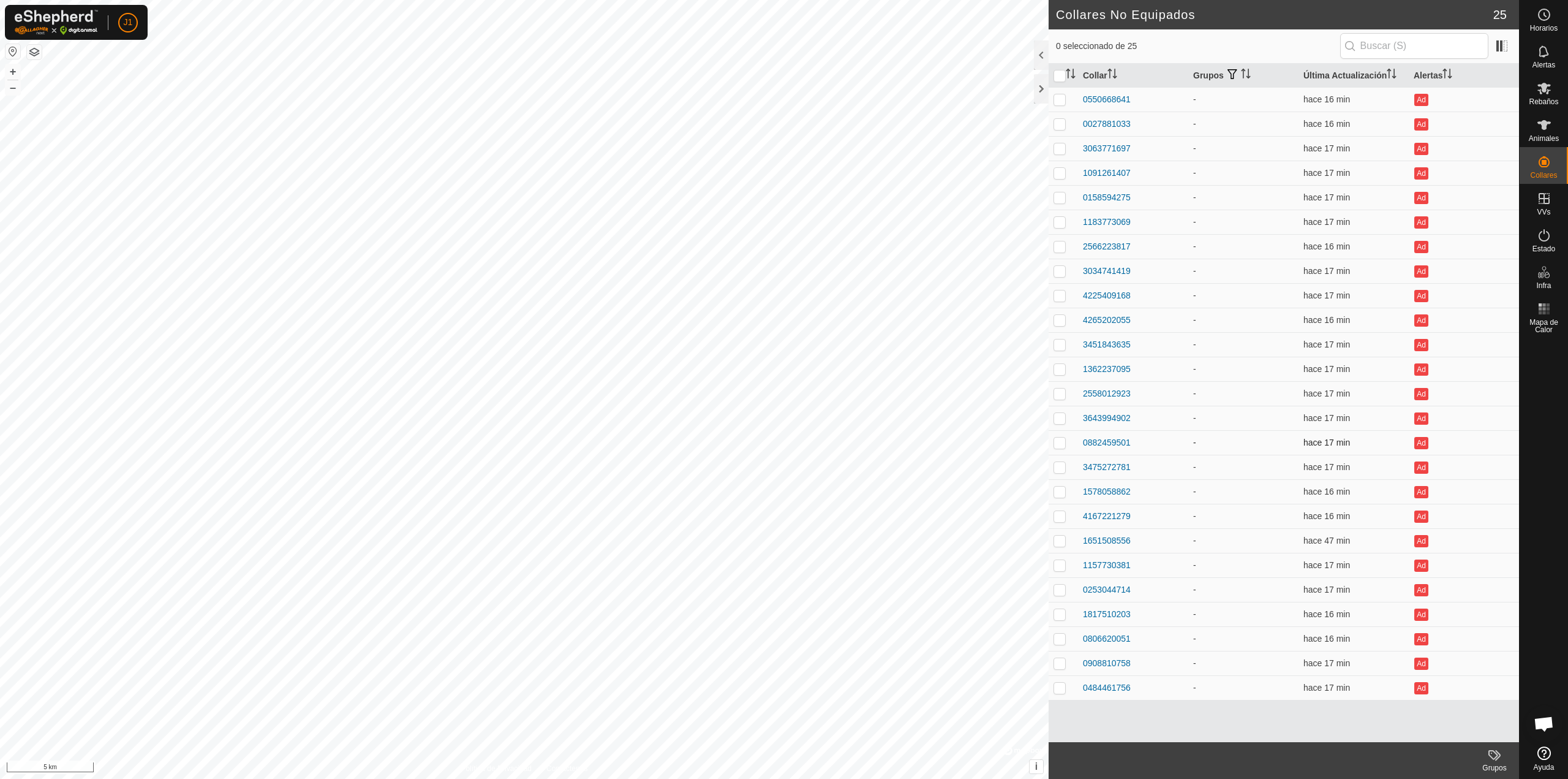
click at [1099, 435] on td "0882459501" at bounding box center [1133, 442] width 110 height 25
click at [1097, 441] on div "0882459501" at bounding box center [1107, 442] width 48 height 13
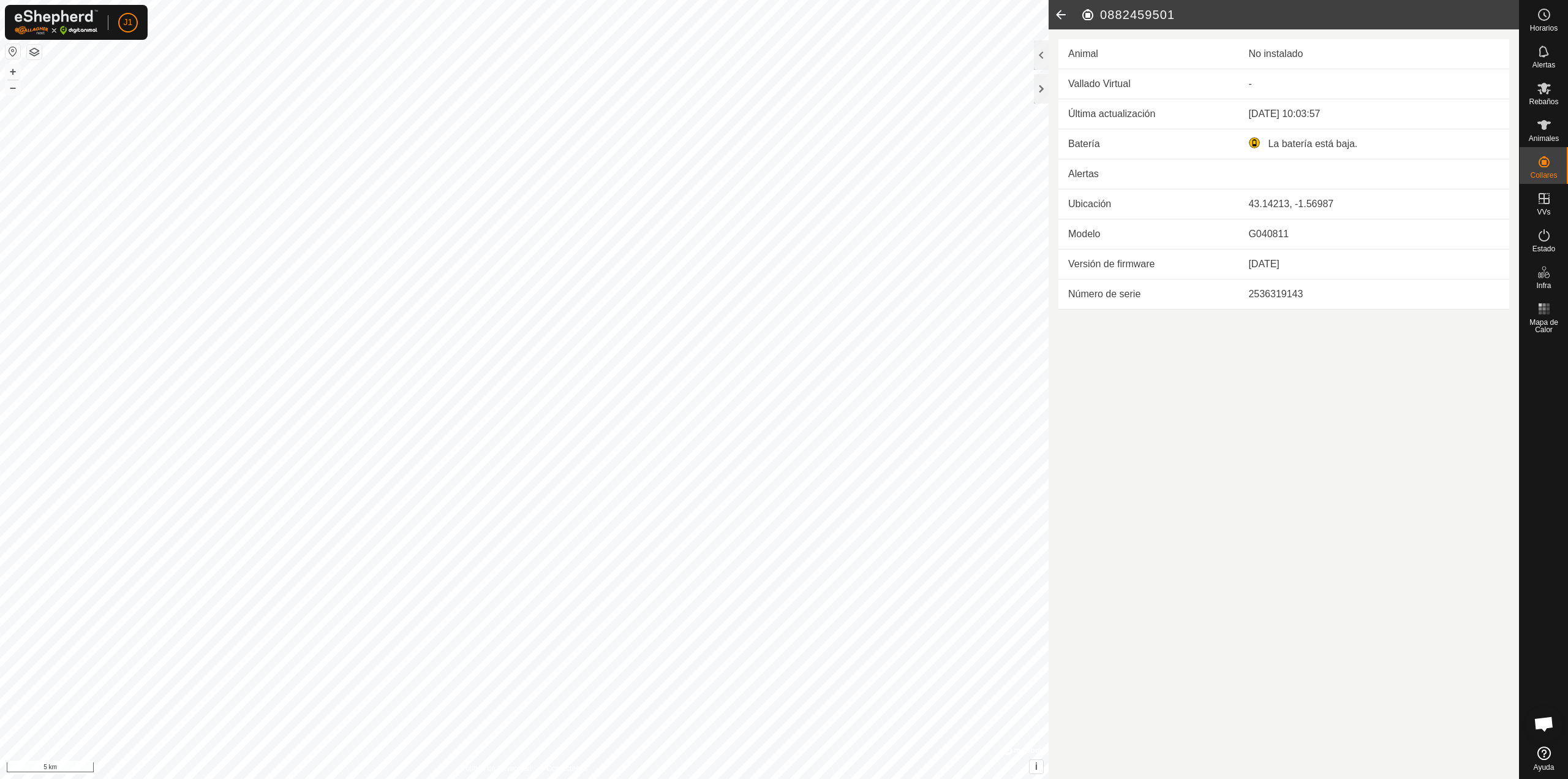
click at [1059, 12] on icon at bounding box center [1061, 15] width 25 height 29
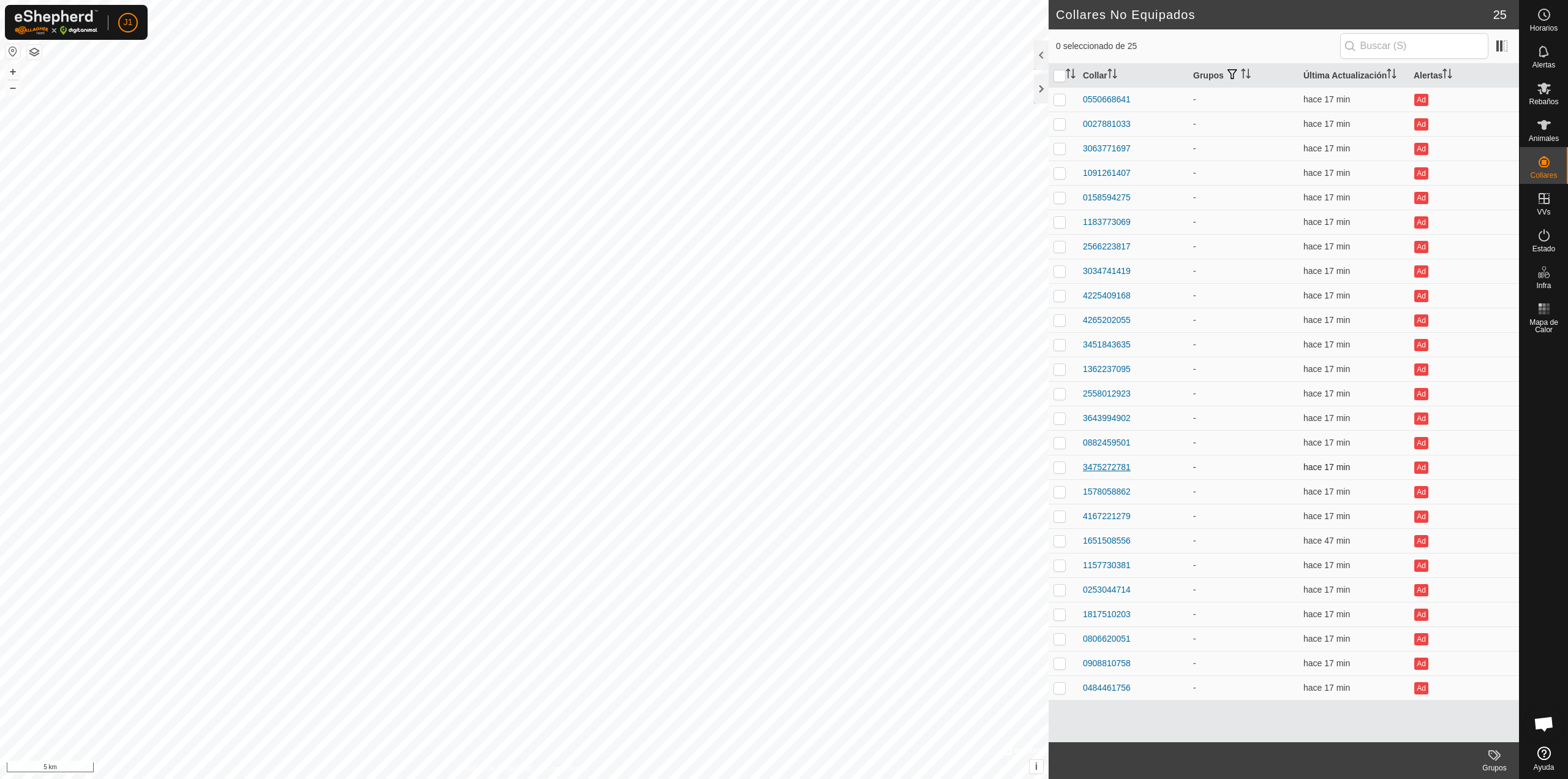
click at [1093, 470] on div "3475272781" at bounding box center [1107, 467] width 48 height 13
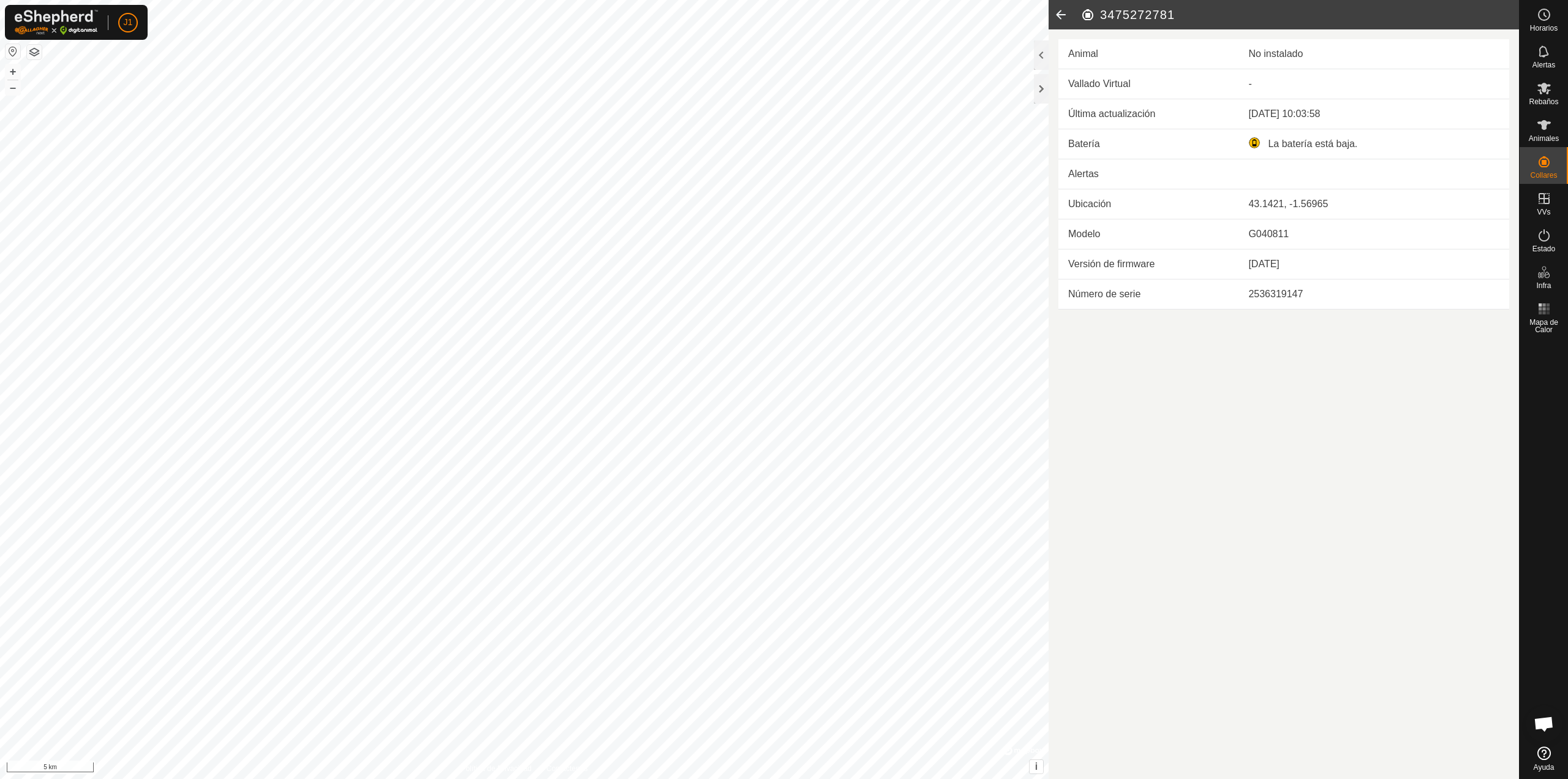
click at [1062, 14] on icon at bounding box center [1061, 15] width 25 height 29
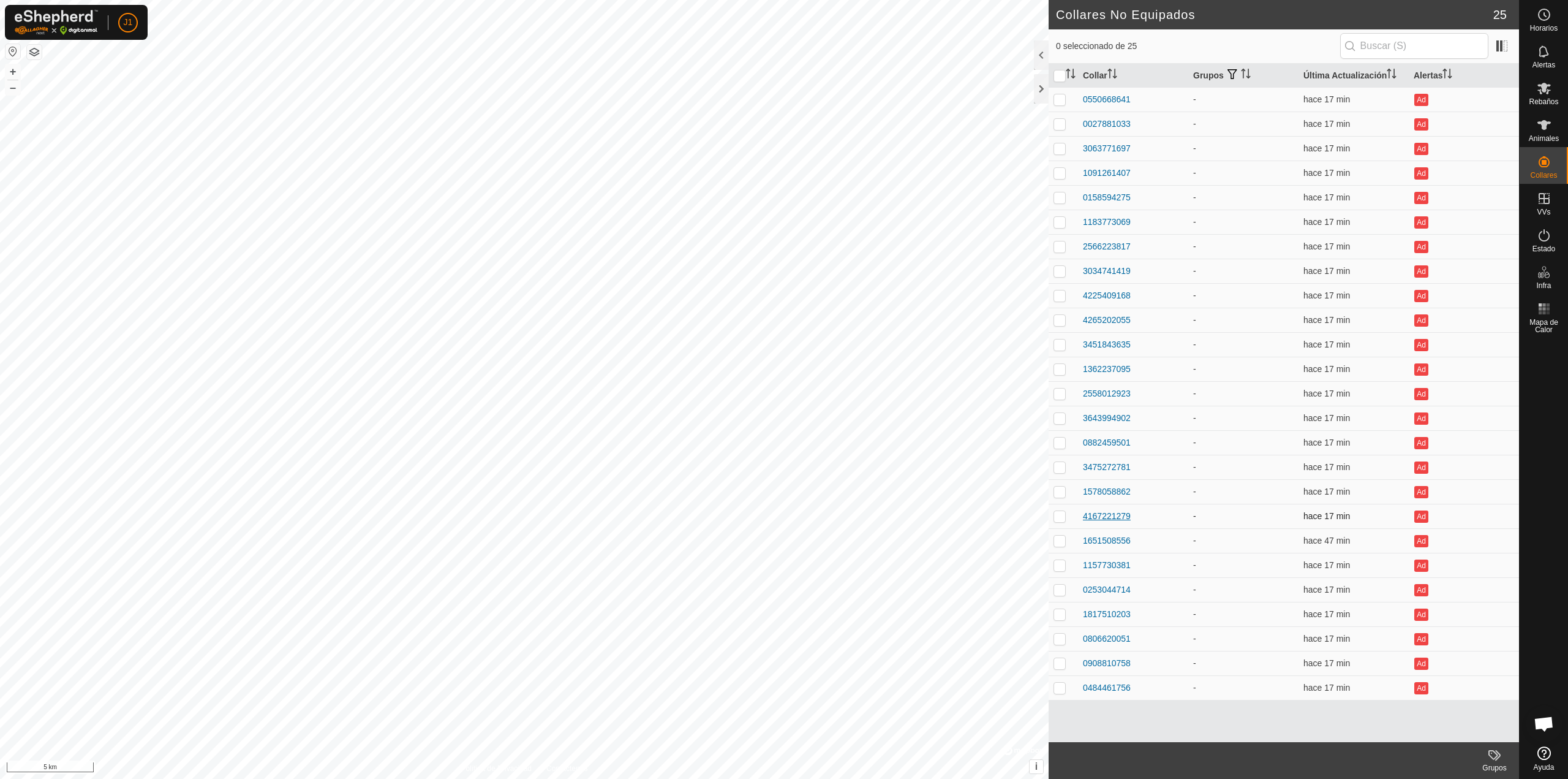
click at [1106, 517] on div "4167221279" at bounding box center [1107, 516] width 48 height 13
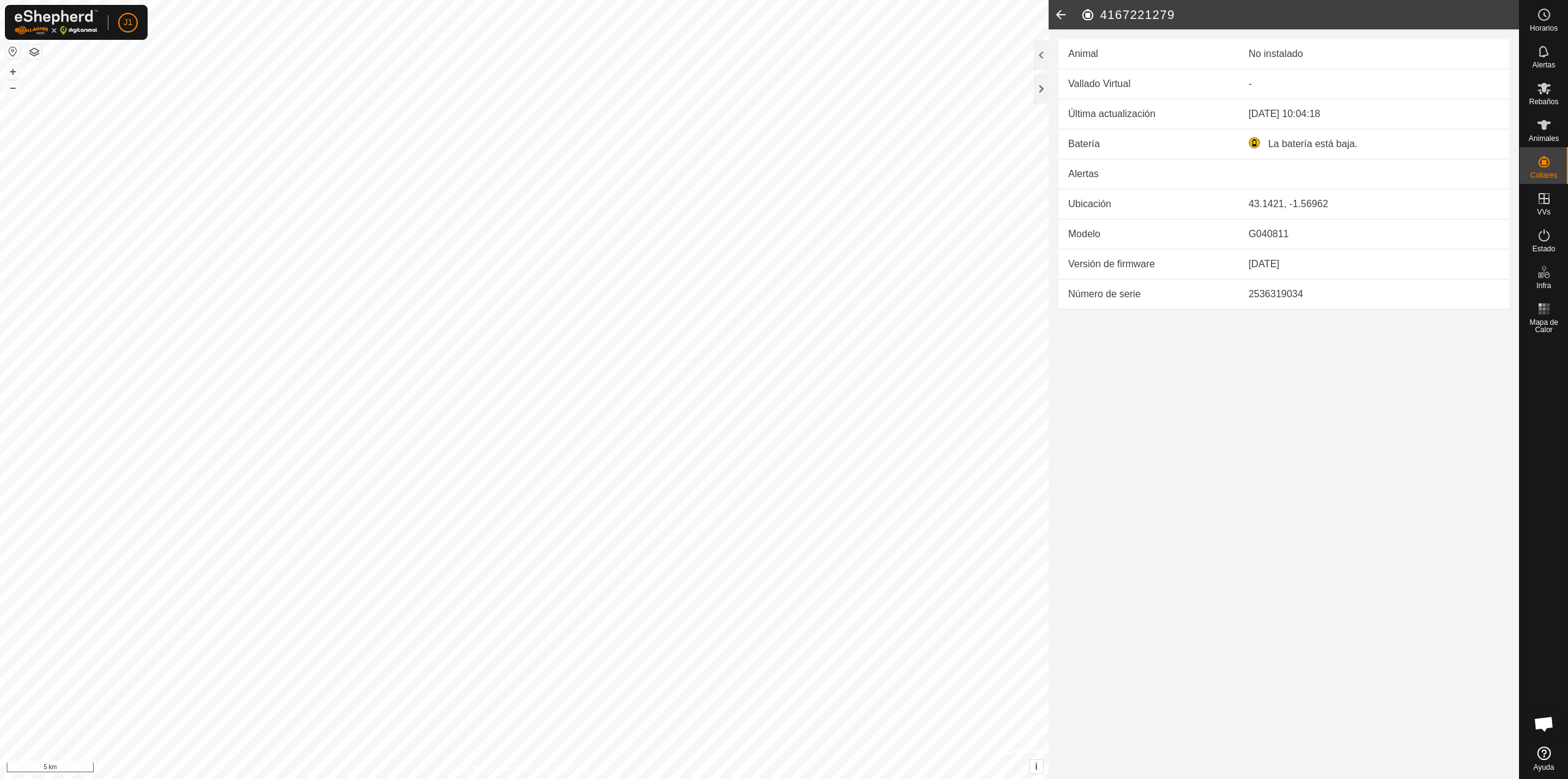
click at [1064, 7] on icon at bounding box center [1061, 15] width 25 height 29
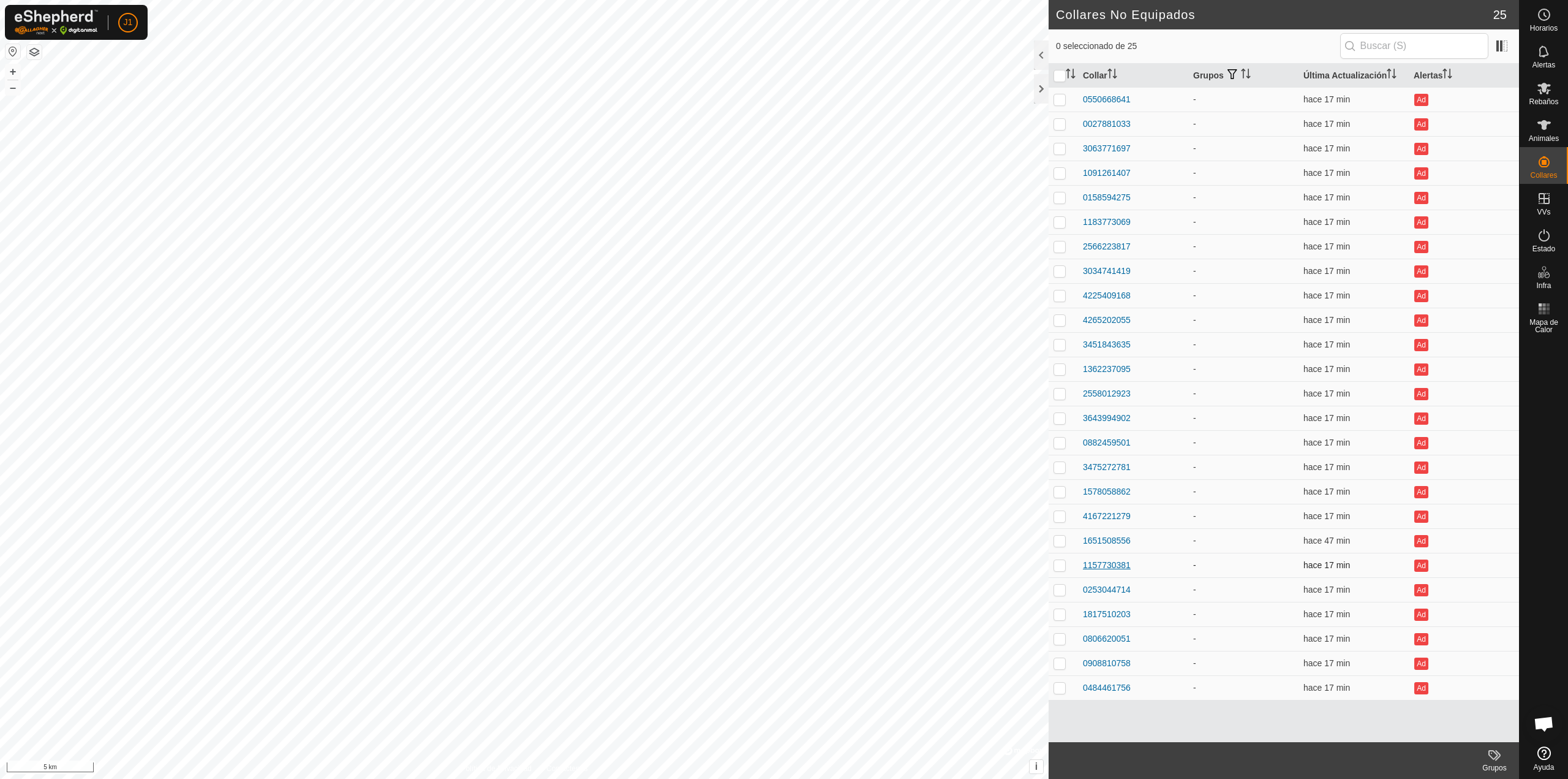
click at [1106, 562] on div "1157730381" at bounding box center [1107, 565] width 48 height 13
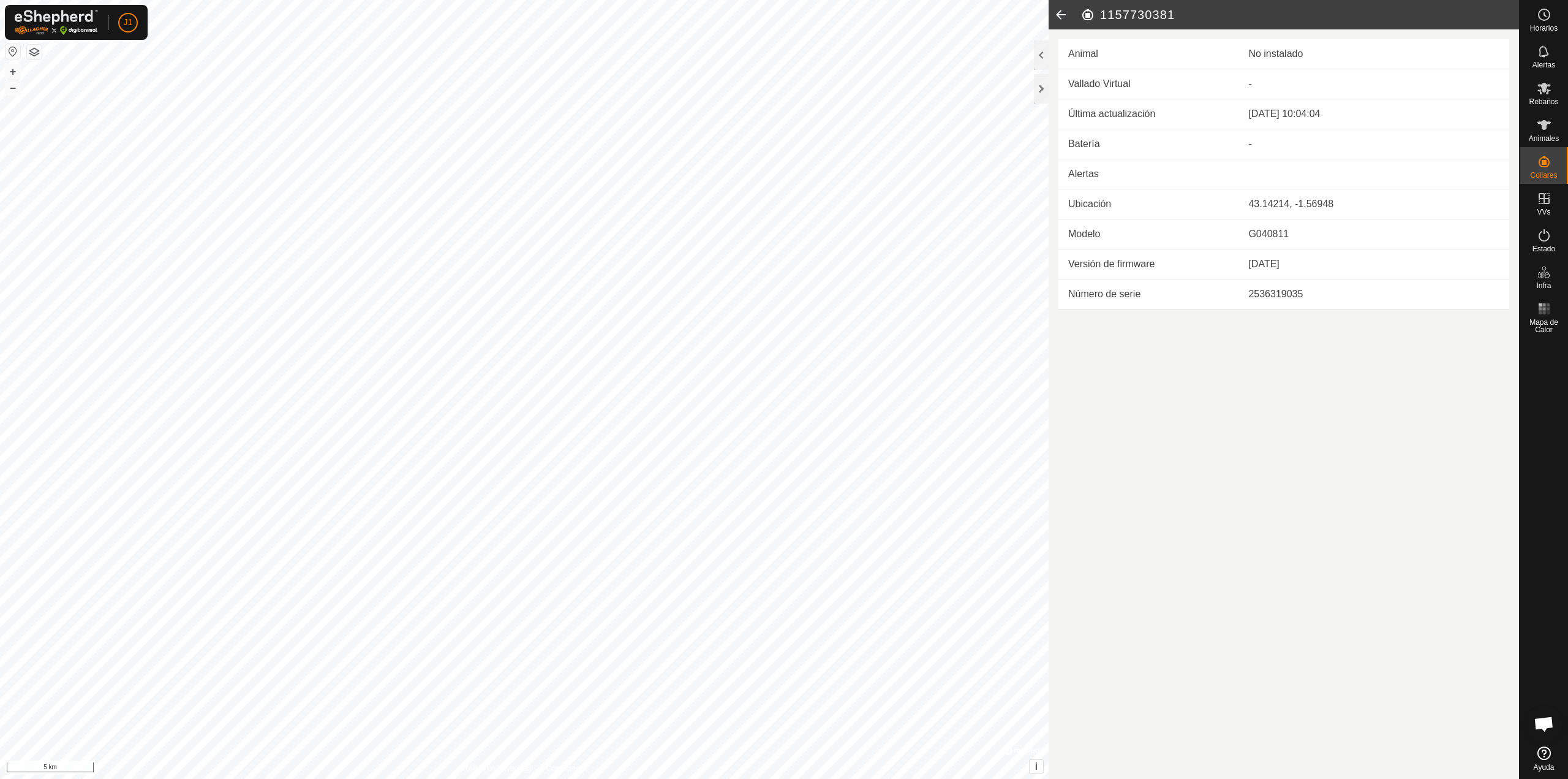
click at [1130, 11] on h2 "1157730381" at bounding box center [1300, 15] width 439 height 15
copy h2 "1157730381"
